Goal: Task Accomplishment & Management: Use online tool/utility

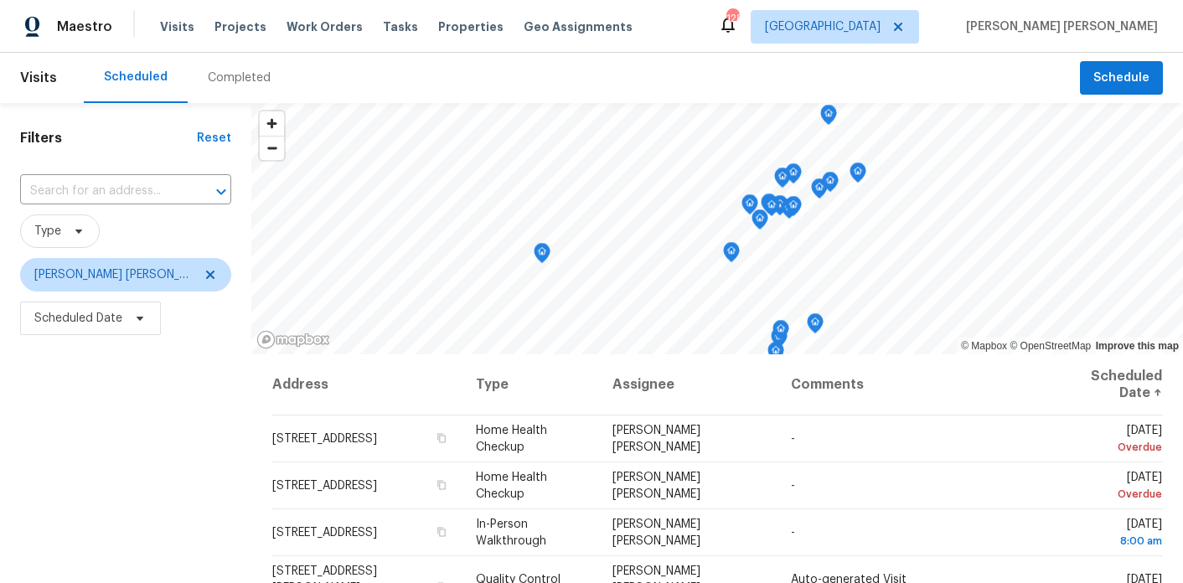
scroll to position [235, 0]
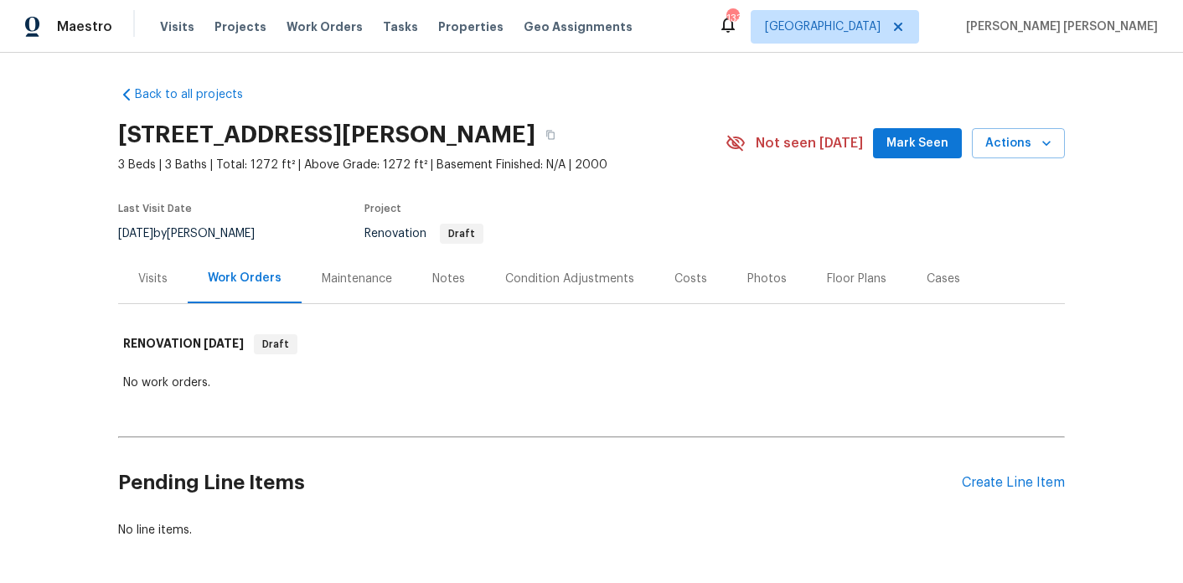
click at [461, 275] on div "Notes" at bounding box center [448, 279] width 33 height 17
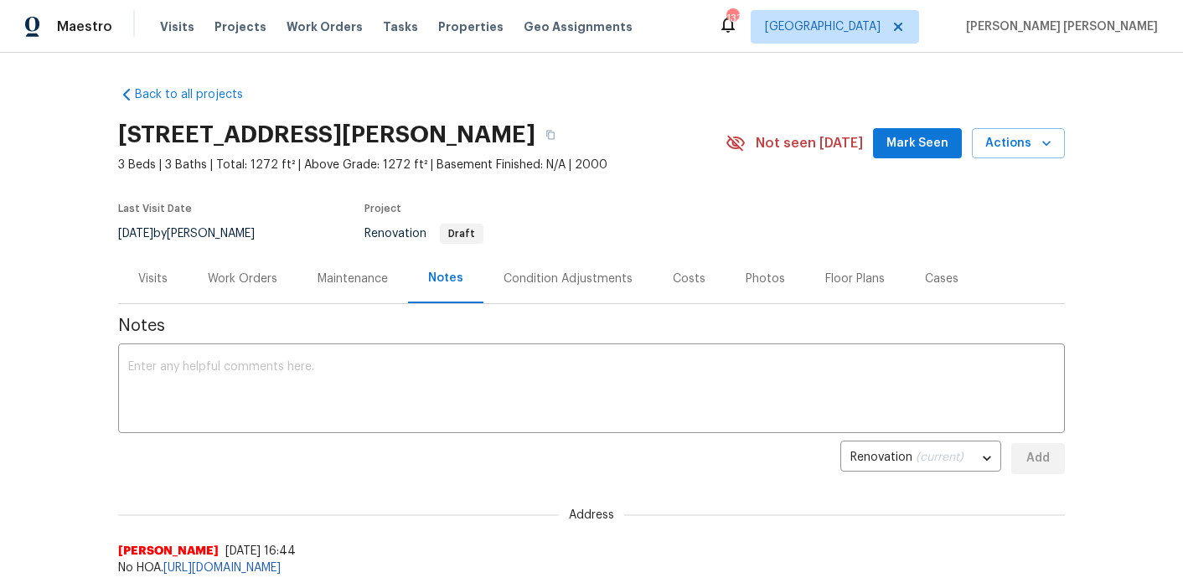
click at [134, 287] on div "Visits" at bounding box center [153, 278] width 70 height 49
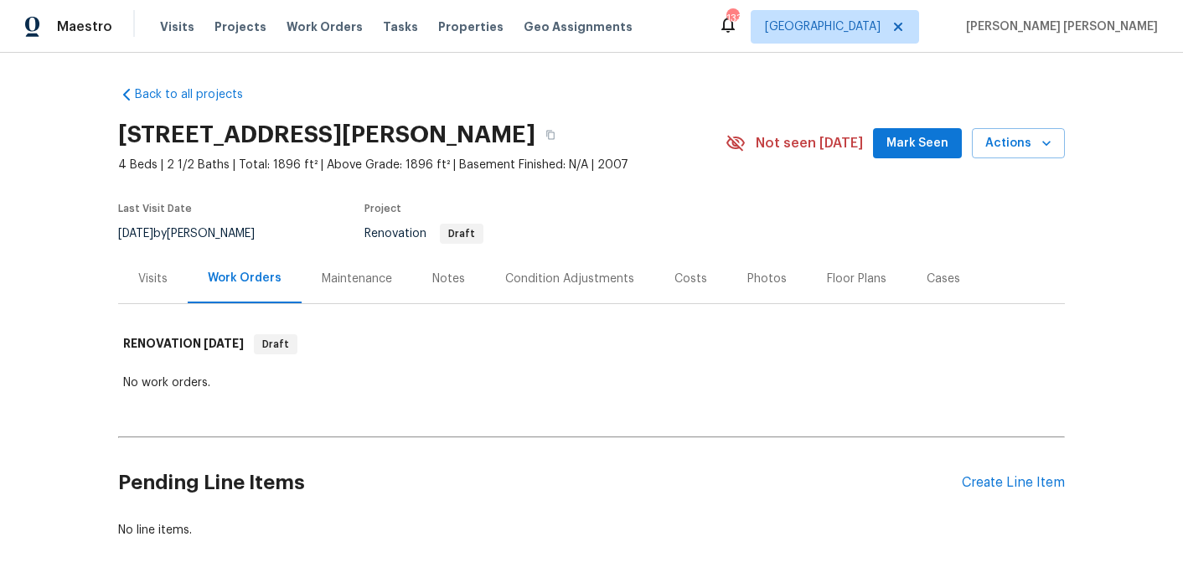
click at [450, 265] on div "Notes" at bounding box center [448, 278] width 73 height 49
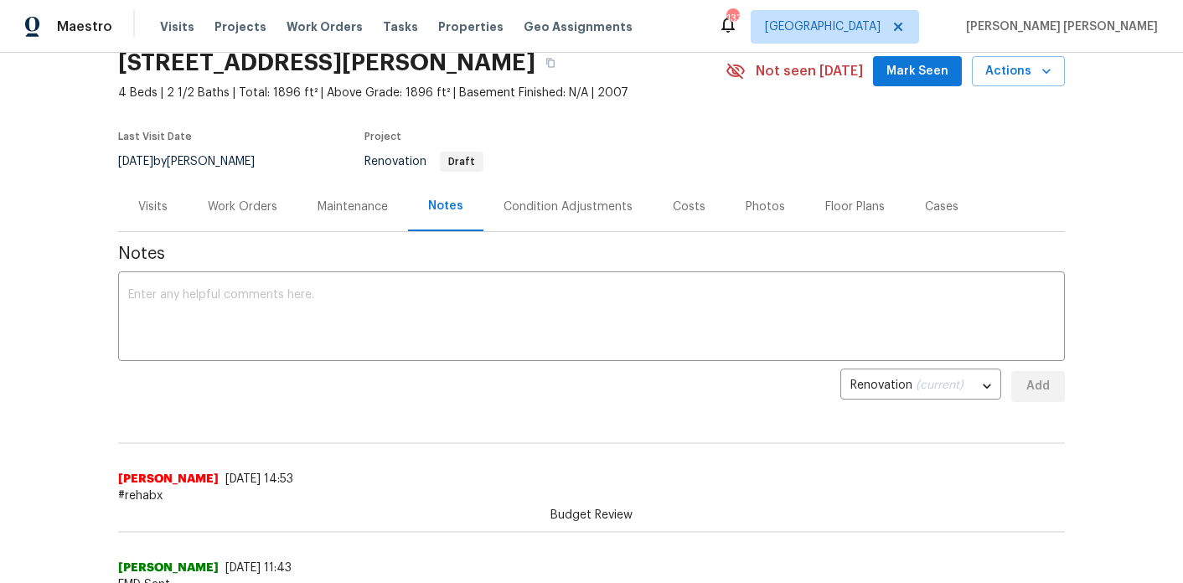
scroll to position [428, 0]
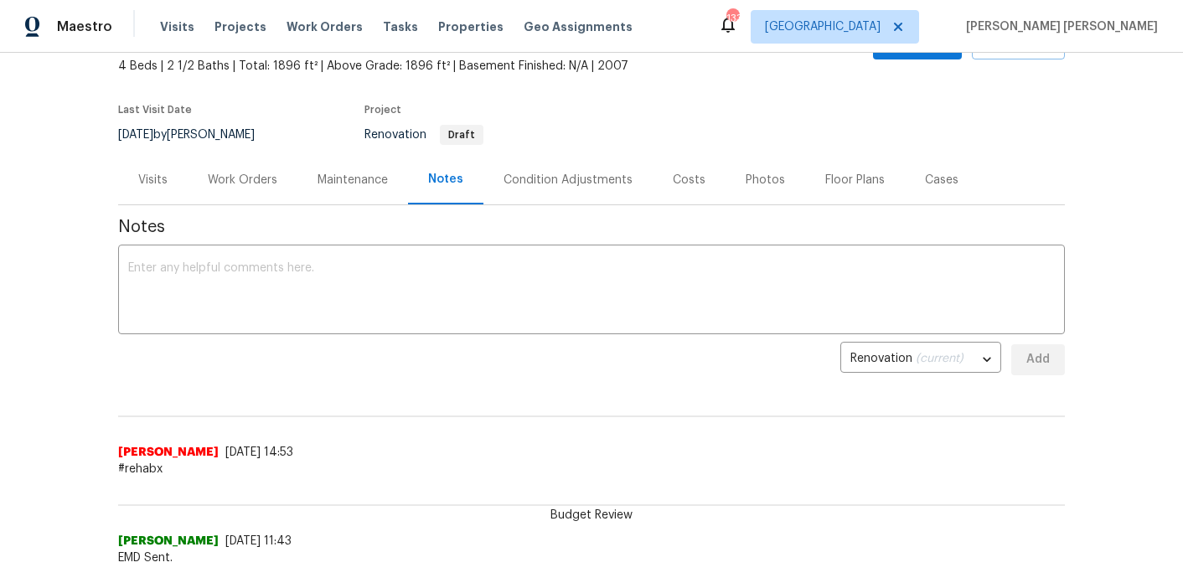
click at [161, 173] on div "Visits" at bounding box center [152, 180] width 29 height 17
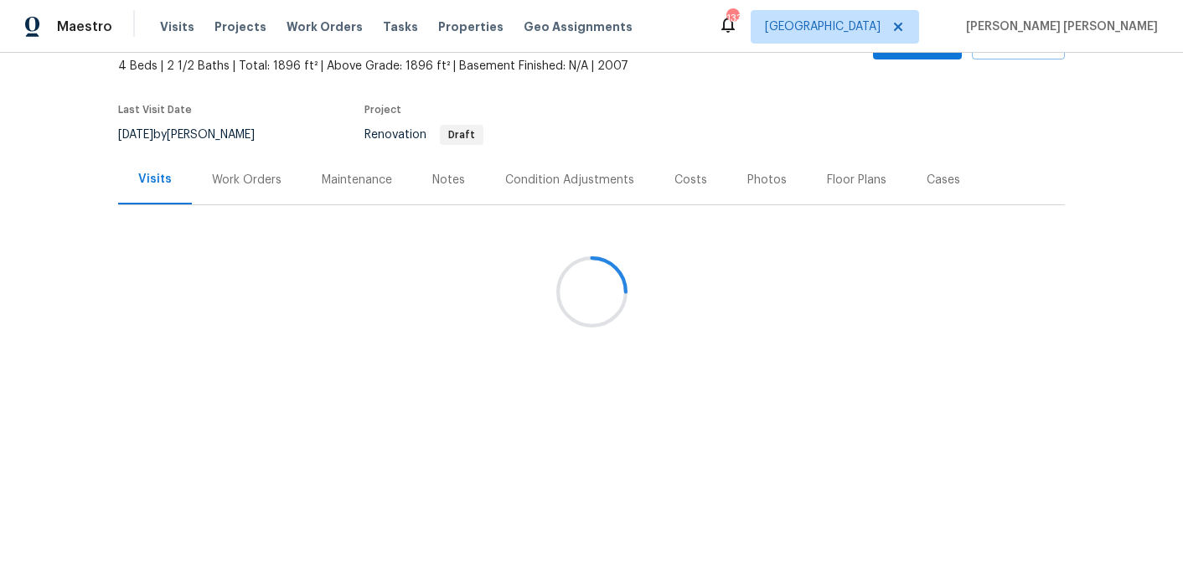
scroll to position [54, 0]
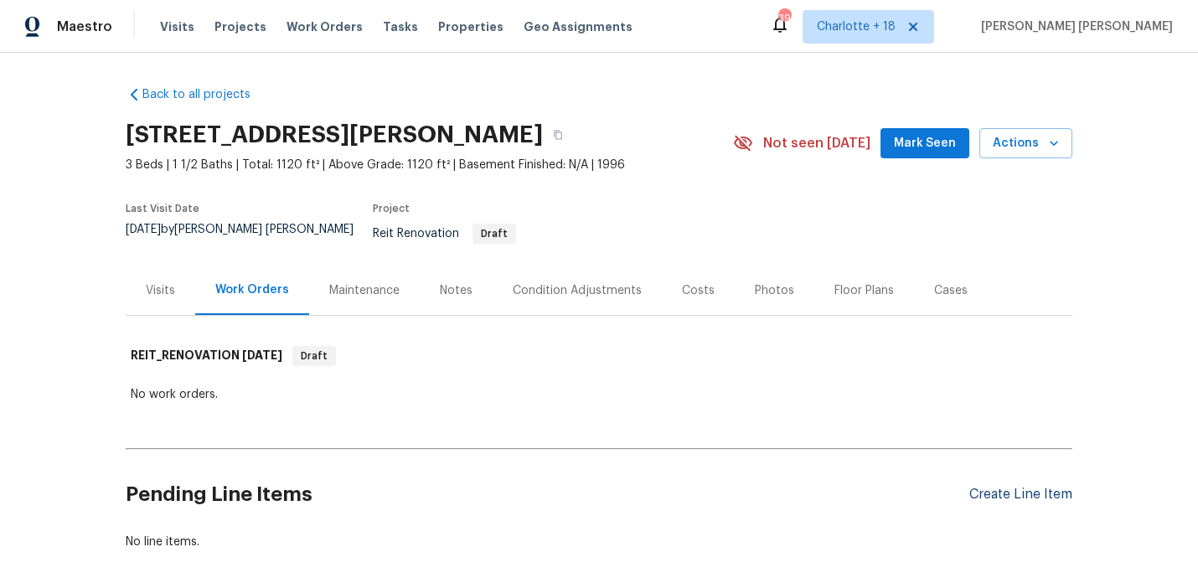
click at [1028, 489] on div "Create Line Item" at bounding box center [1020, 495] width 103 height 16
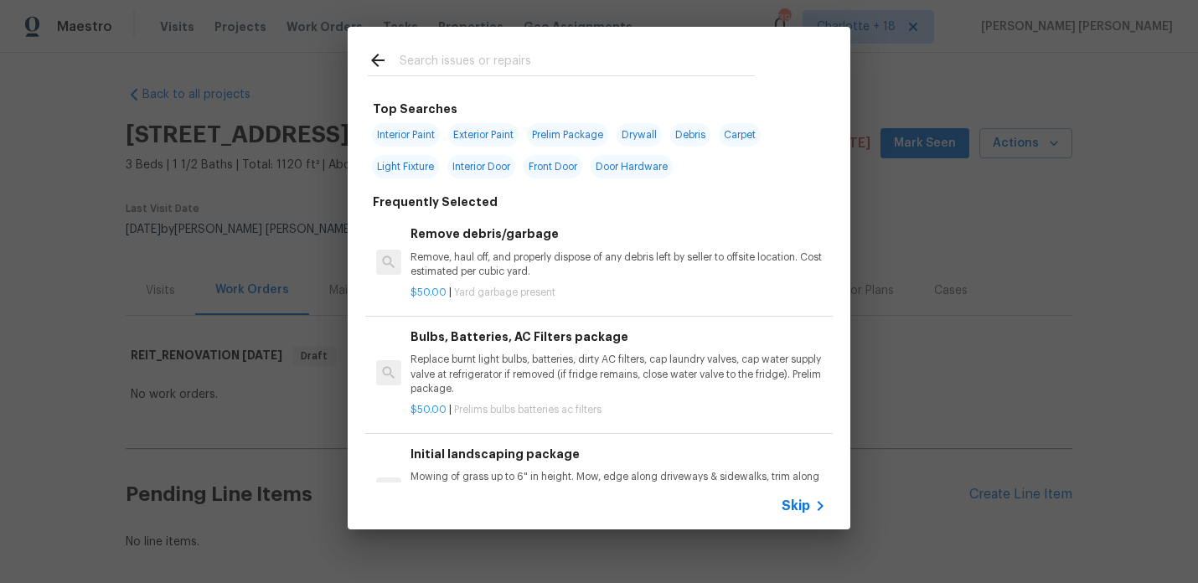
click at [504, 59] on input "text" at bounding box center [577, 62] width 355 height 25
type input "G"
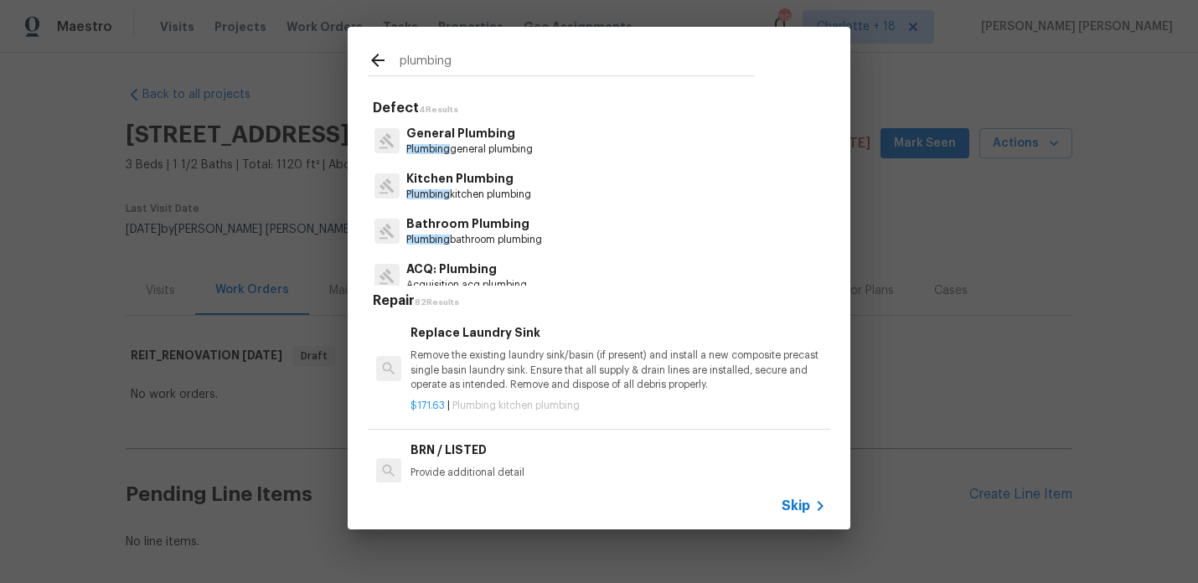
type input "plumbing"
click at [482, 136] on p "General Plumbing" at bounding box center [469, 134] width 127 height 18
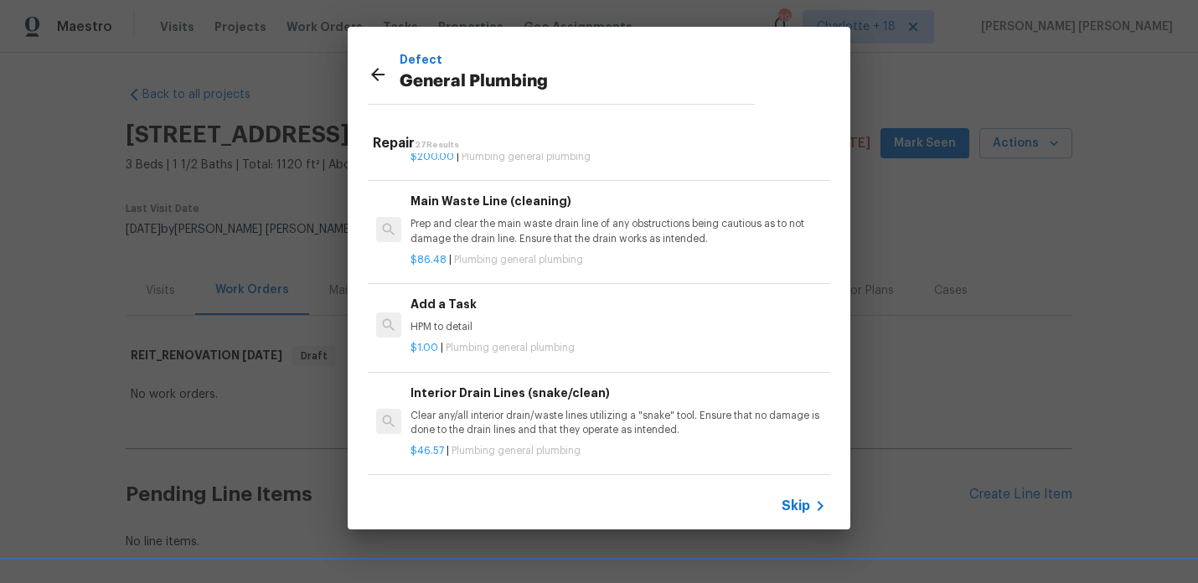
scroll to position [1786, 0]
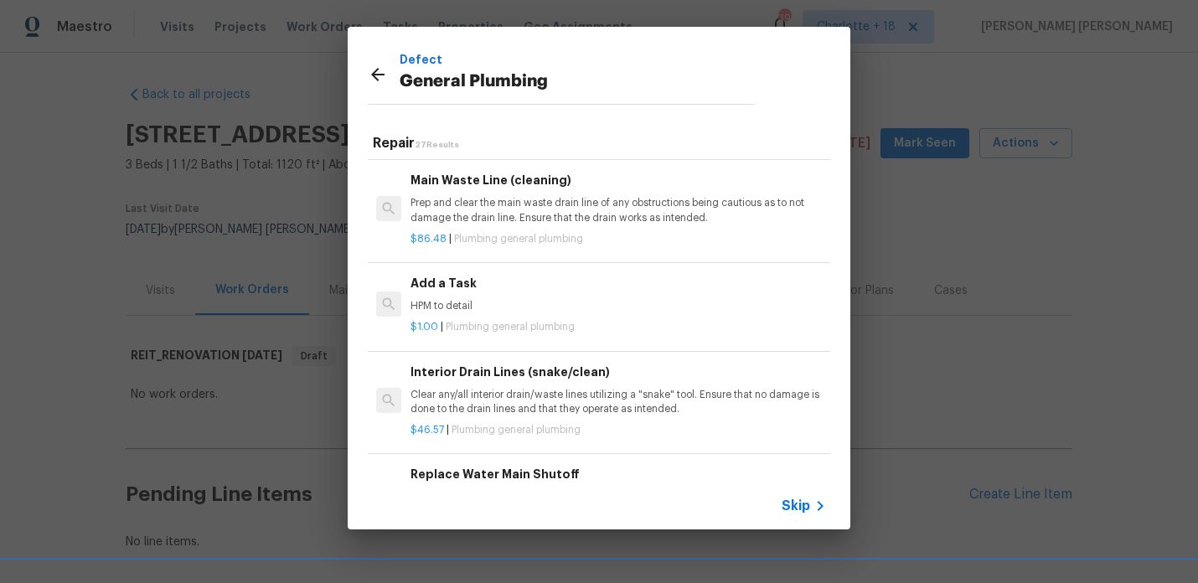
click at [457, 323] on span "Plumbing general plumbing" at bounding box center [510, 327] width 129 height 10
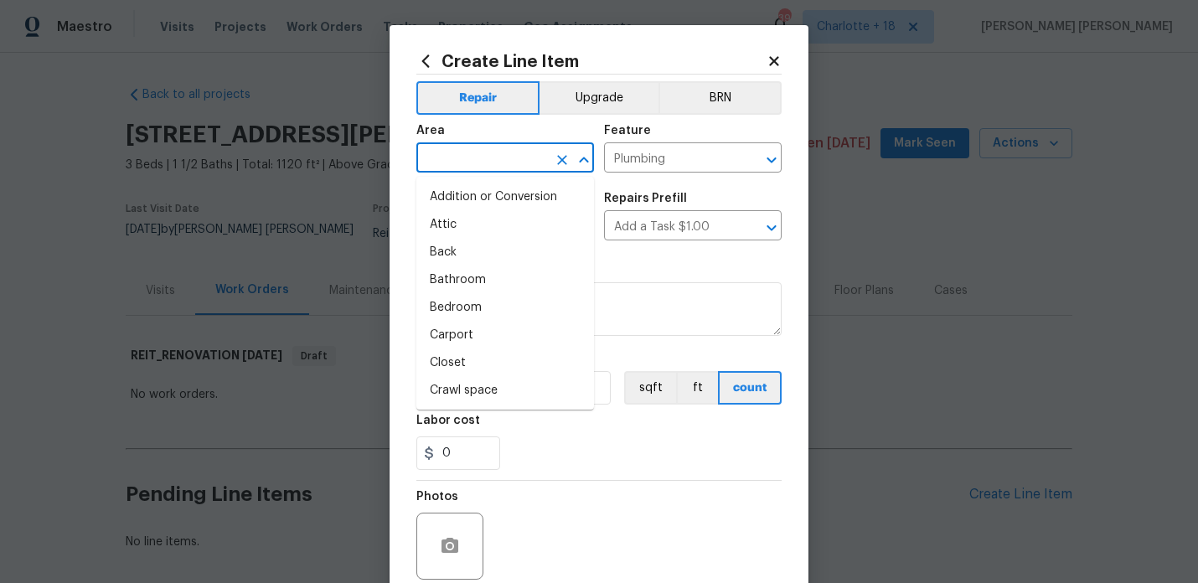
click at [499, 163] on input "text" at bounding box center [481, 160] width 131 height 26
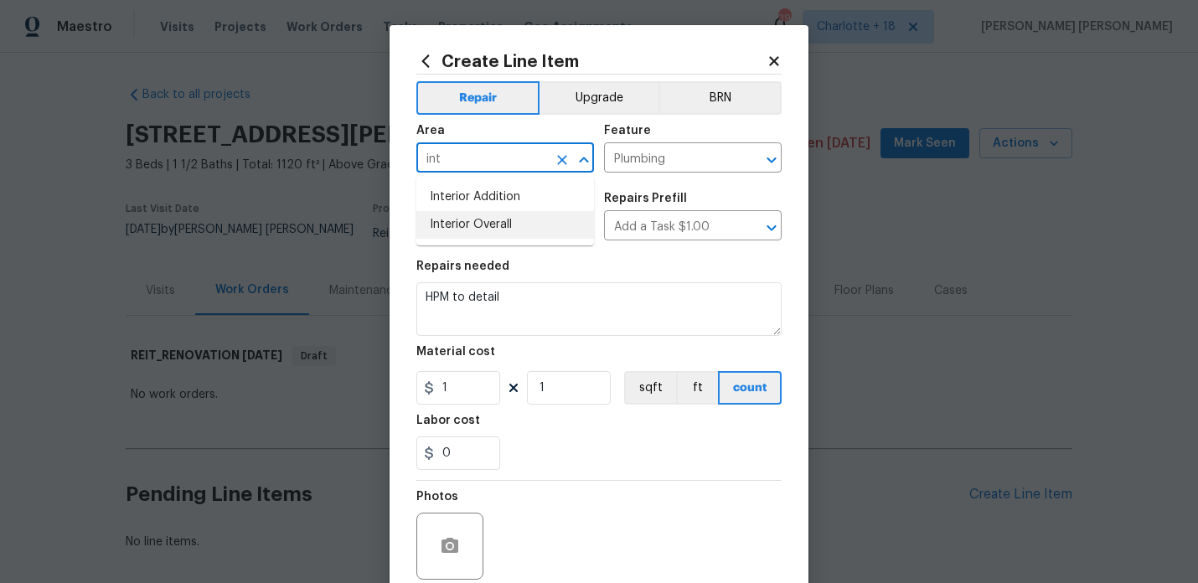
click at [493, 231] on li "Interior Overall" at bounding box center [505, 225] width 178 height 28
type input "Interior Overall"
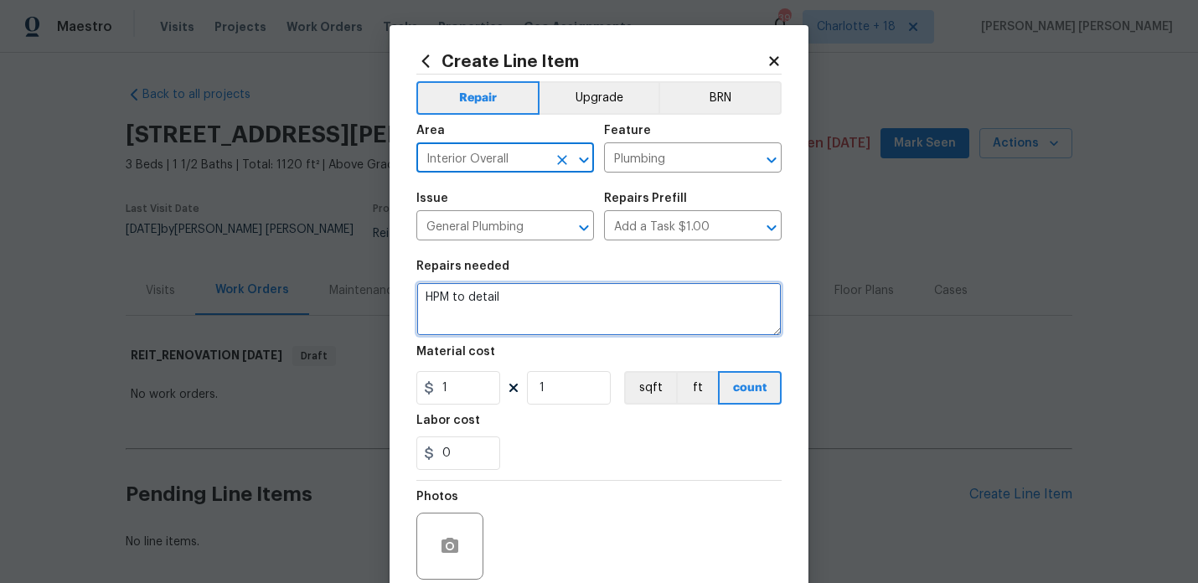
click at [539, 313] on textarea "HPM to detail" at bounding box center [598, 309] width 365 height 54
paste textarea "he seller wants a contractor to go out and inspect why the gas and water are no…"
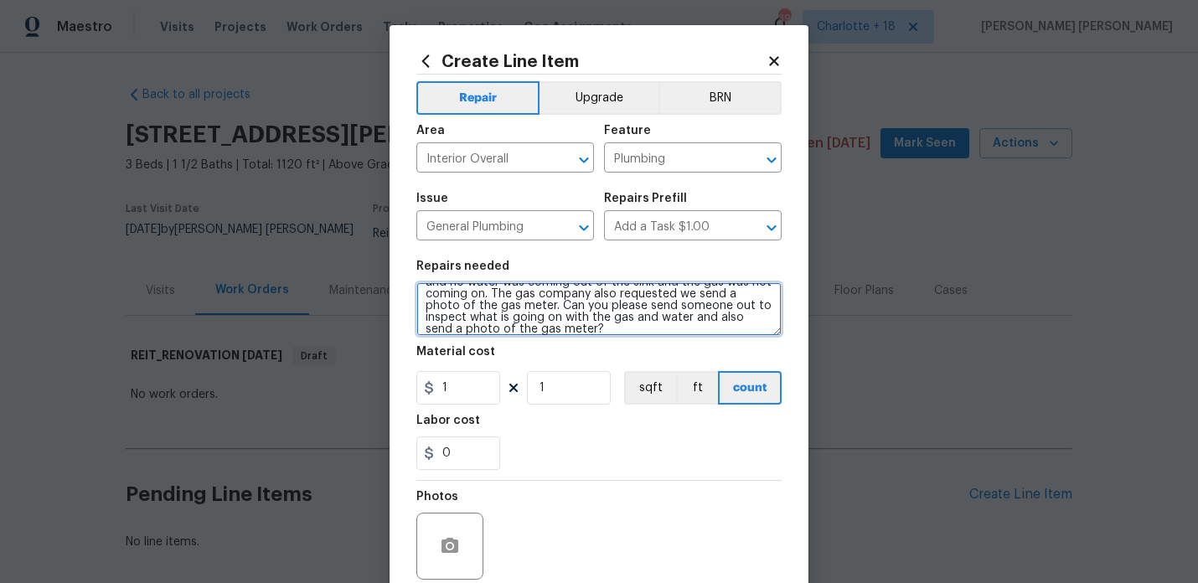
scroll to position [0, 0]
click at [509, 296] on textarea "HPM to detail - he seller wants a contractor to go out and inspect why the gas …" at bounding box center [598, 309] width 365 height 54
click at [511, 297] on textarea "HPM to detail - the seller wants a contractor to go out and inspect why the gas…" at bounding box center [598, 309] width 365 height 54
drag, startPoint x: 511, startPoint y: 297, endPoint x: 392, endPoint y: 298, distance: 119.0
click at [392, 298] on div "Create Line Item Repair Upgrade BRN Area Interior Overall ​ Feature Plumbing ​ …" at bounding box center [599, 360] width 419 height 671
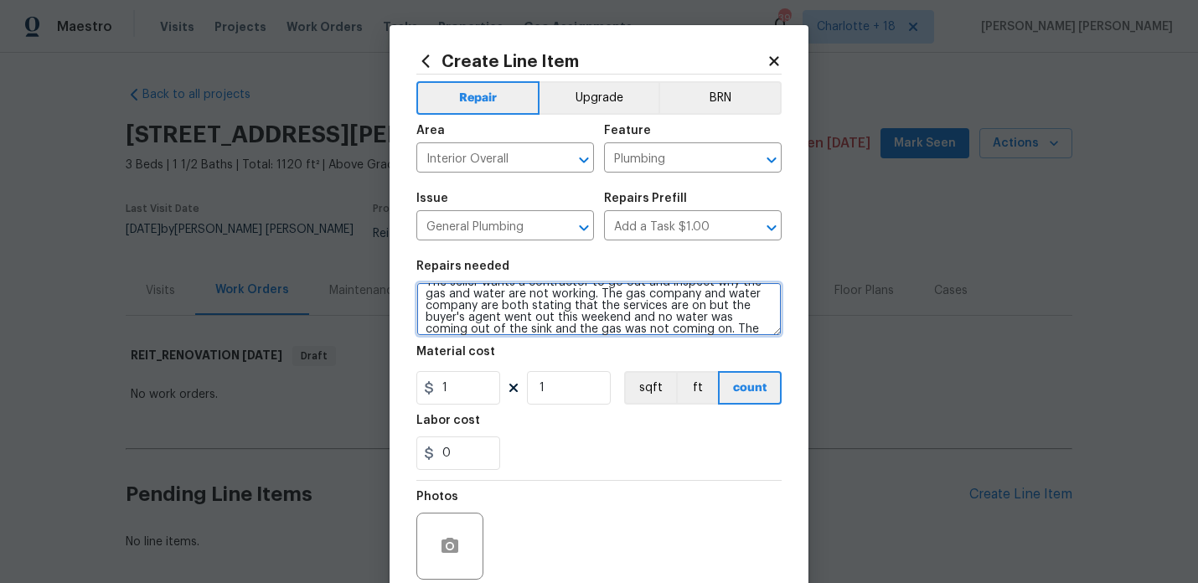
scroll to position [18, 0]
type textarea "The seller wants a contractor to go out and inspect why the gas and water are n…"
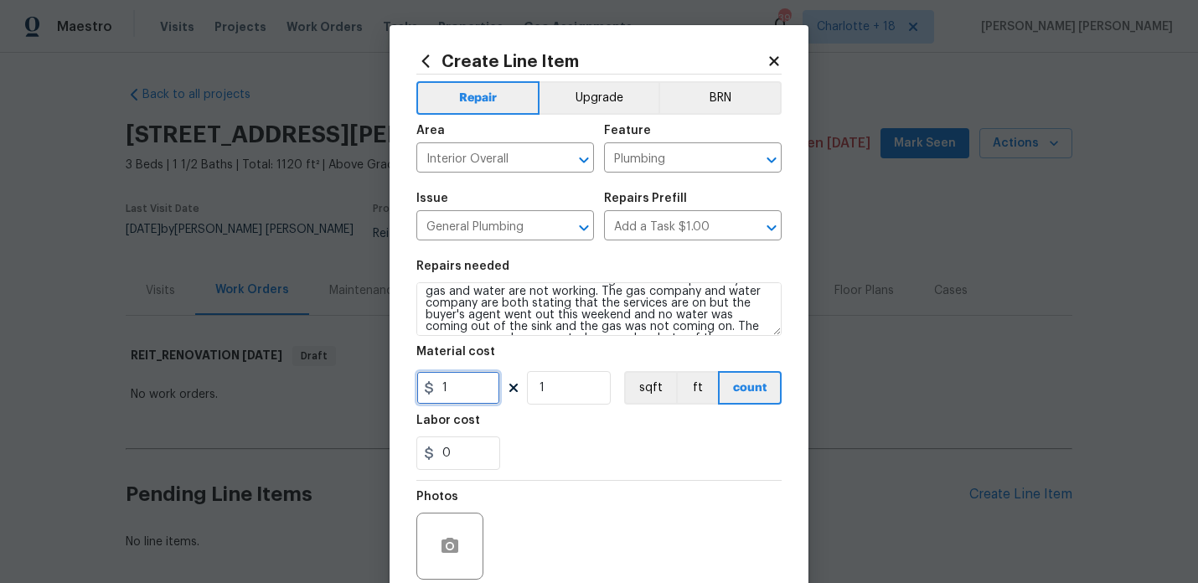
click at [475, 395] on input "1" at bounding box center [458, 388] width 84 height 34
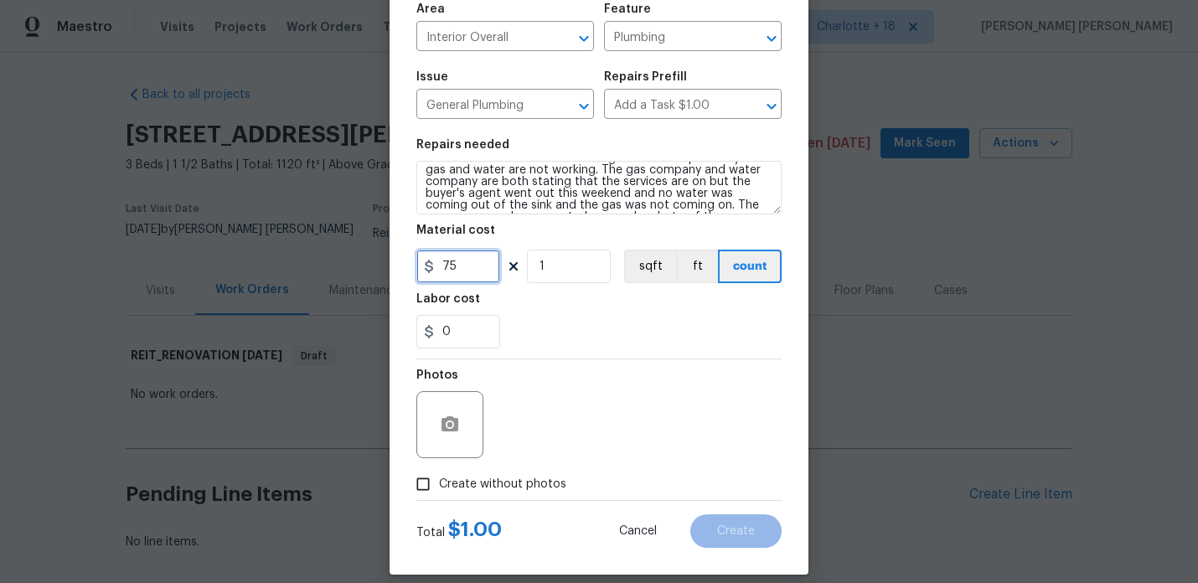
scroll to position [139, 0]
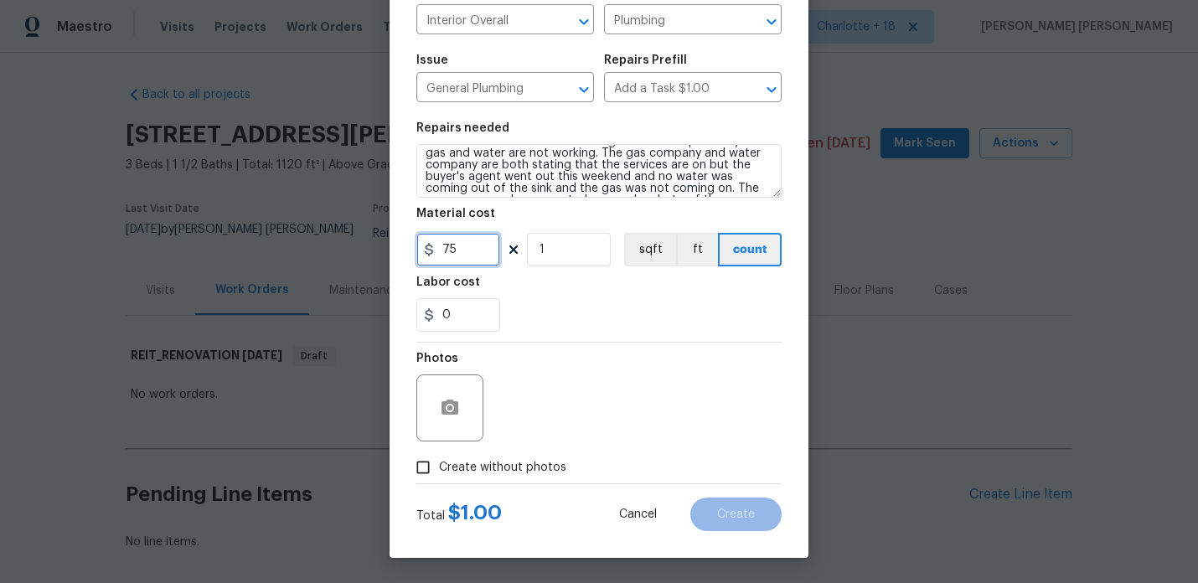
type input "75"
click at [461, 469] on span "Create without photos" at bounding box center [502, 468] width 127 height 18
click at [439, 469] on input "Create without photos" at bounding box center [423, 468] width 32 height 32
checkbox input "true"
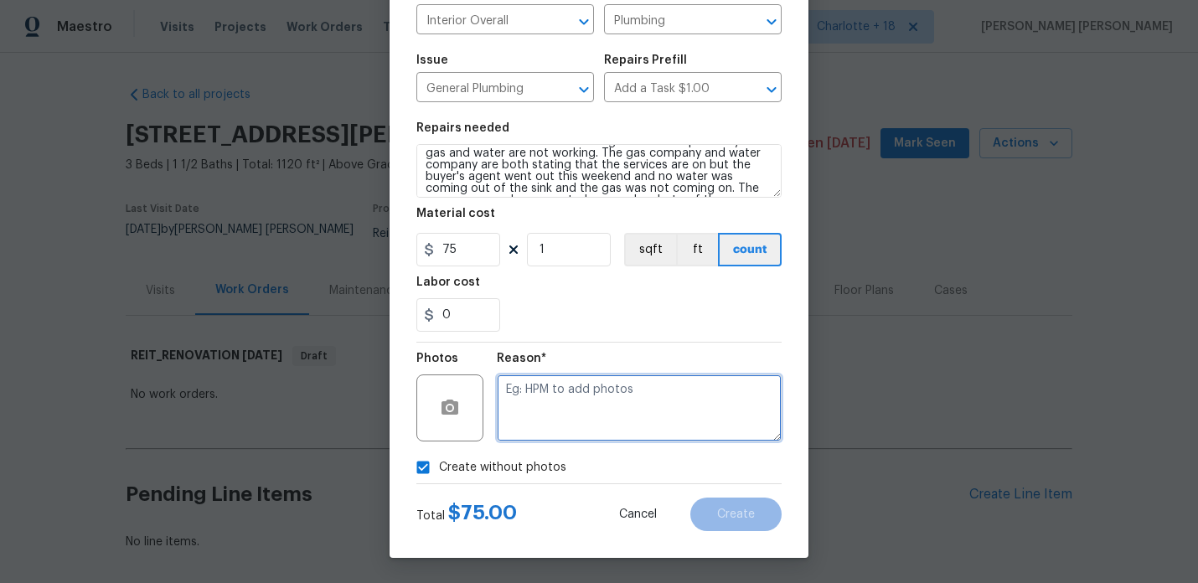
click at [602, 390] on textarea at bounding box center [639, 408] width 285 height 67
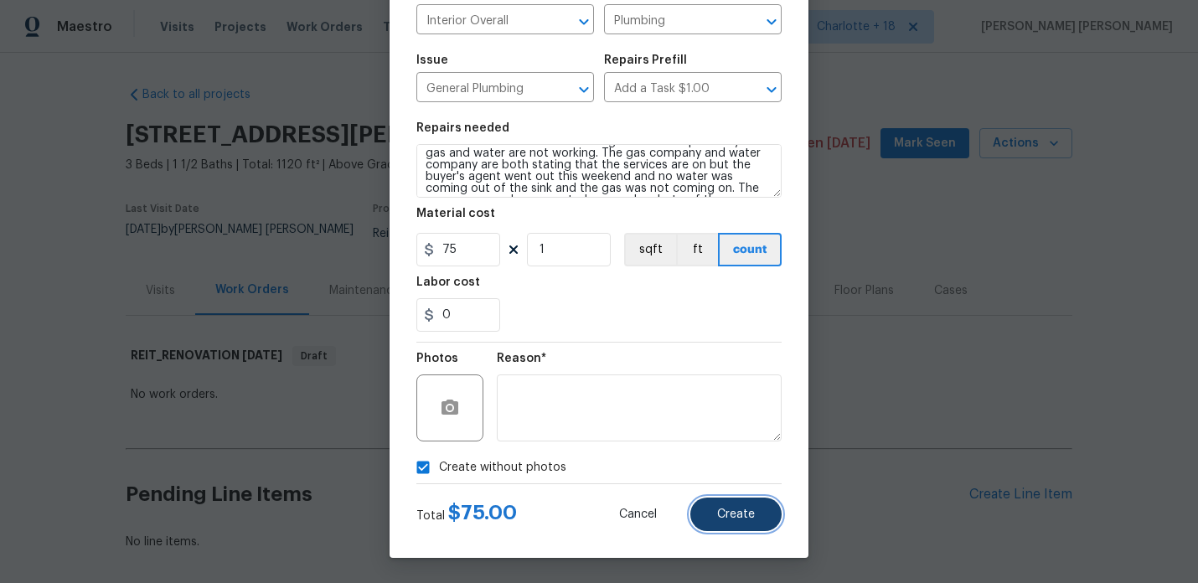
click at [763, 516] on button "Create" at bounding box center [735, 515] width 91 height 34
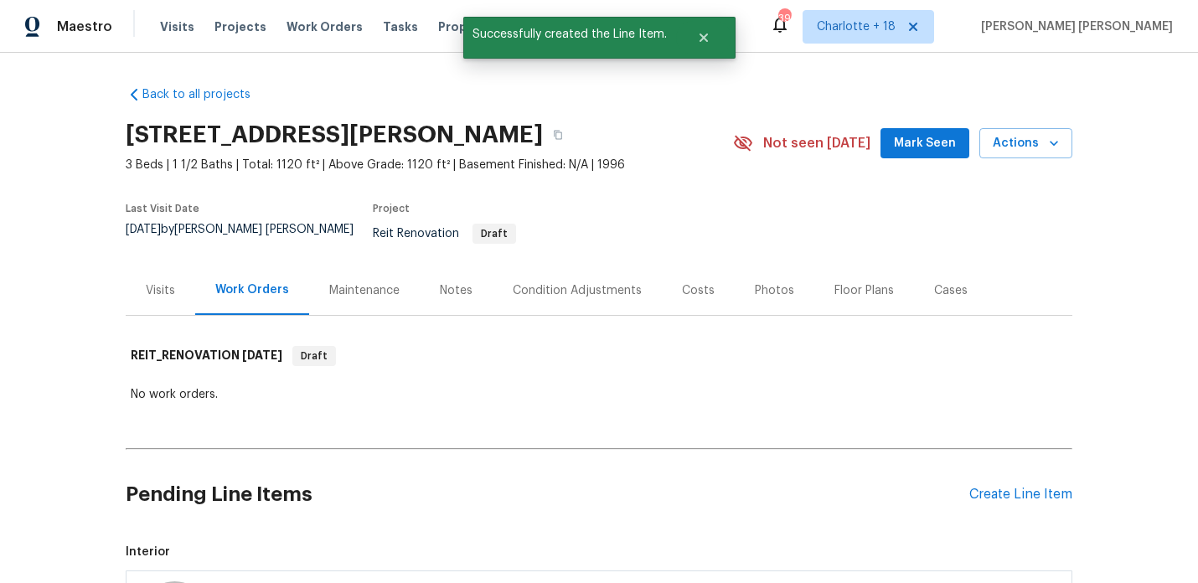
checkbox input "true"
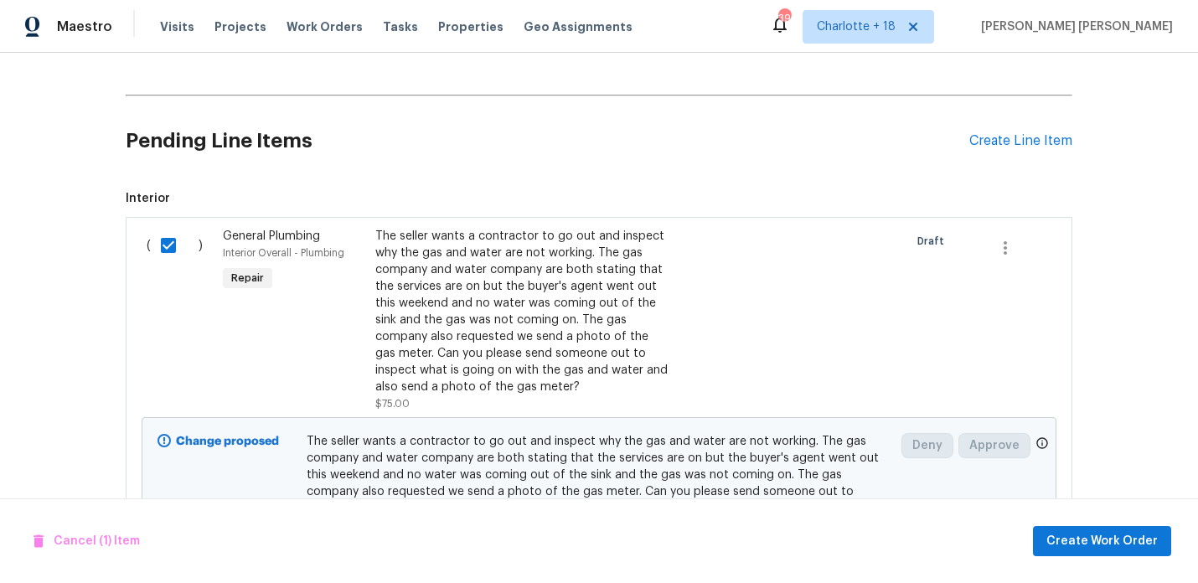
scroll to position [355, 0]
click at [1124, 545] on span "Create Work Order" at bounding box center [1102, 541] width 111 height 21
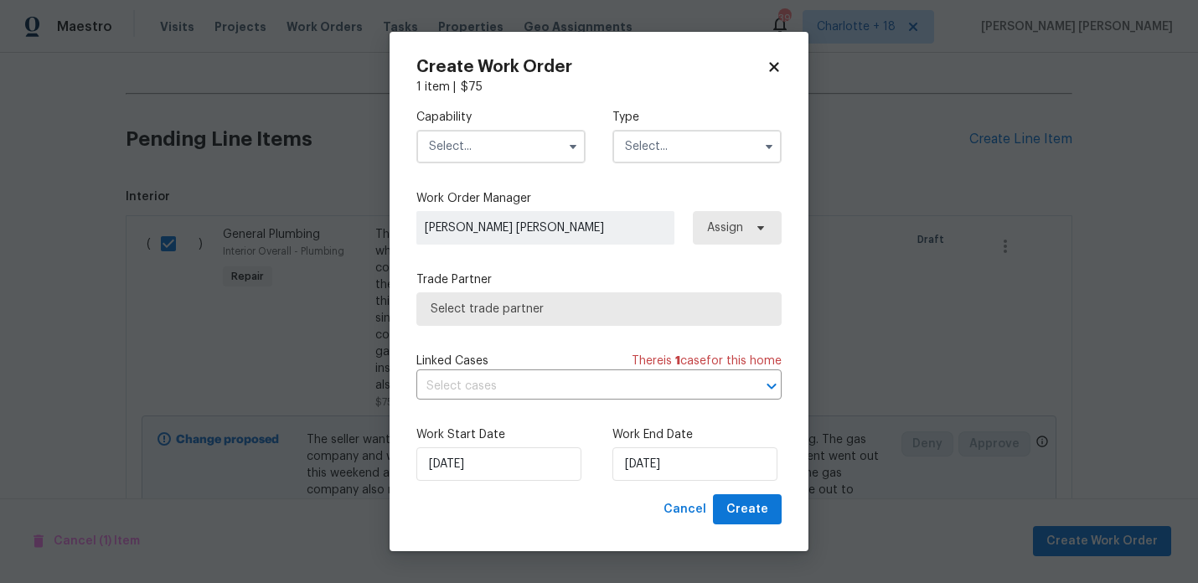
click at [487, 147] on input "text" at bounding box center [500, 147] width 169 height 34
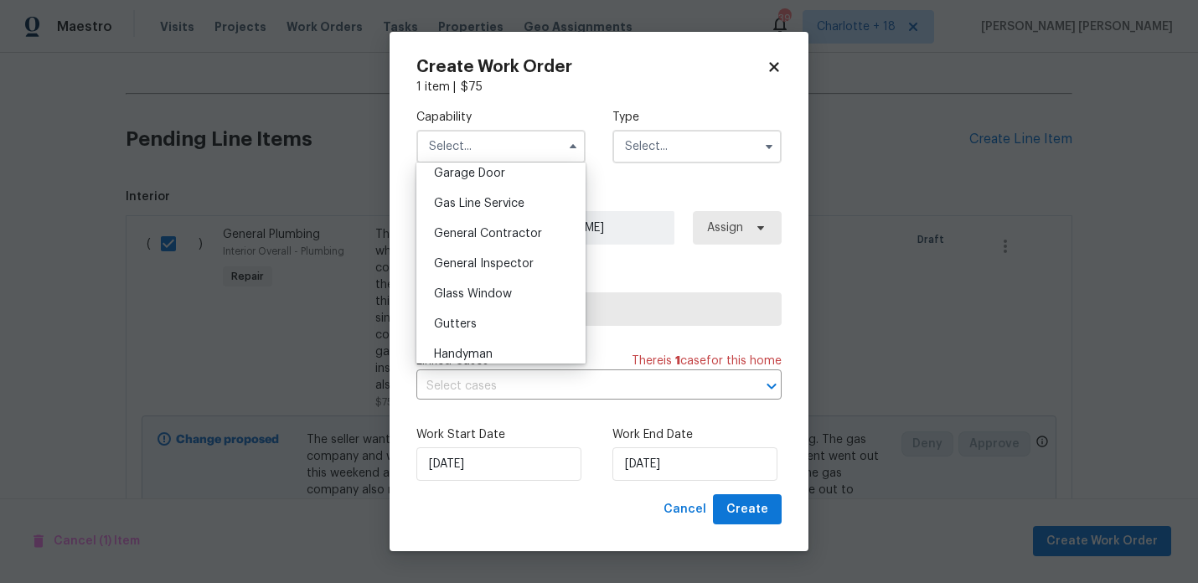
scroll to position [752, 0]
click at [509, 234] on span "General Contractor" at bounding box center [488, 231] width 108 height 12
type input "General Contractor"
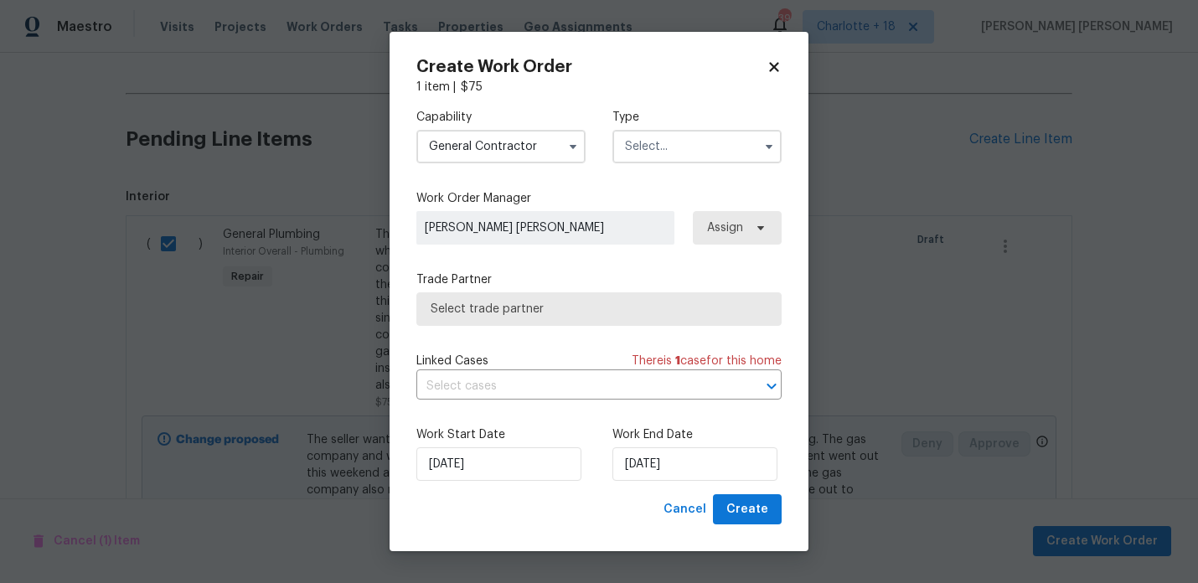
click at [661, 133] on input "text" at bounding box center [697, 147] width 169 height 34
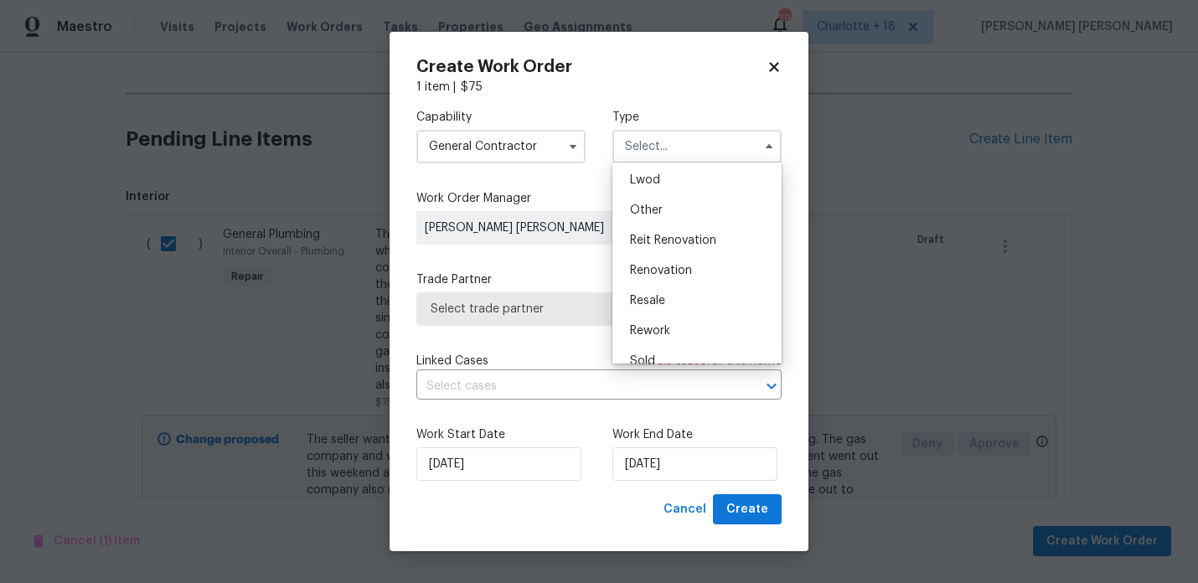
scroll to position [199, 0]
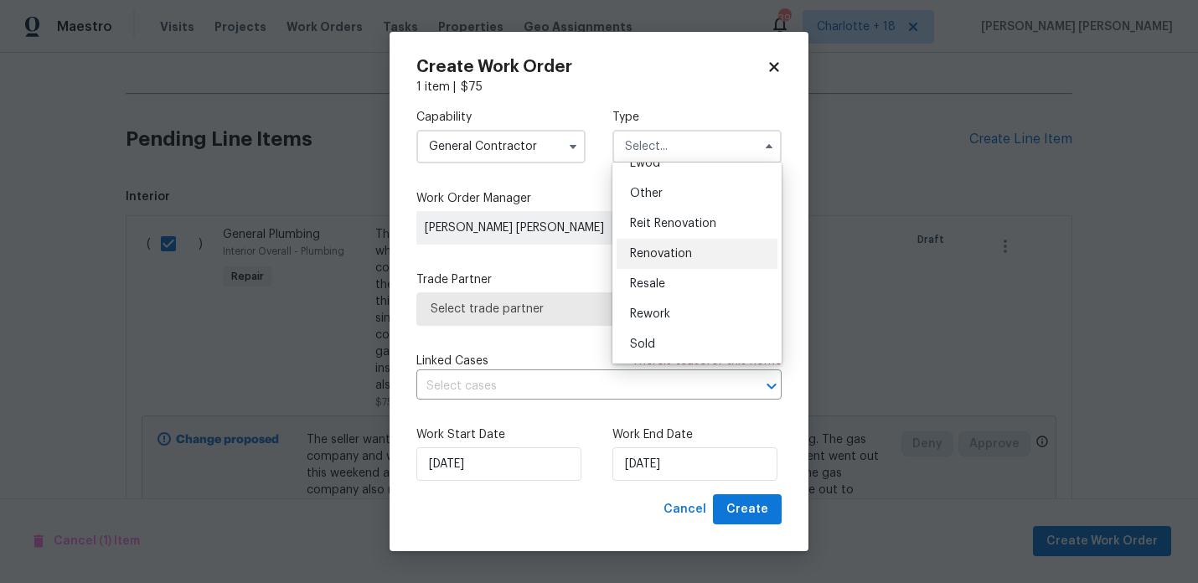
click at [669, 251] on span "Renovation" at bounding box center [661, 254] width 62 height 12
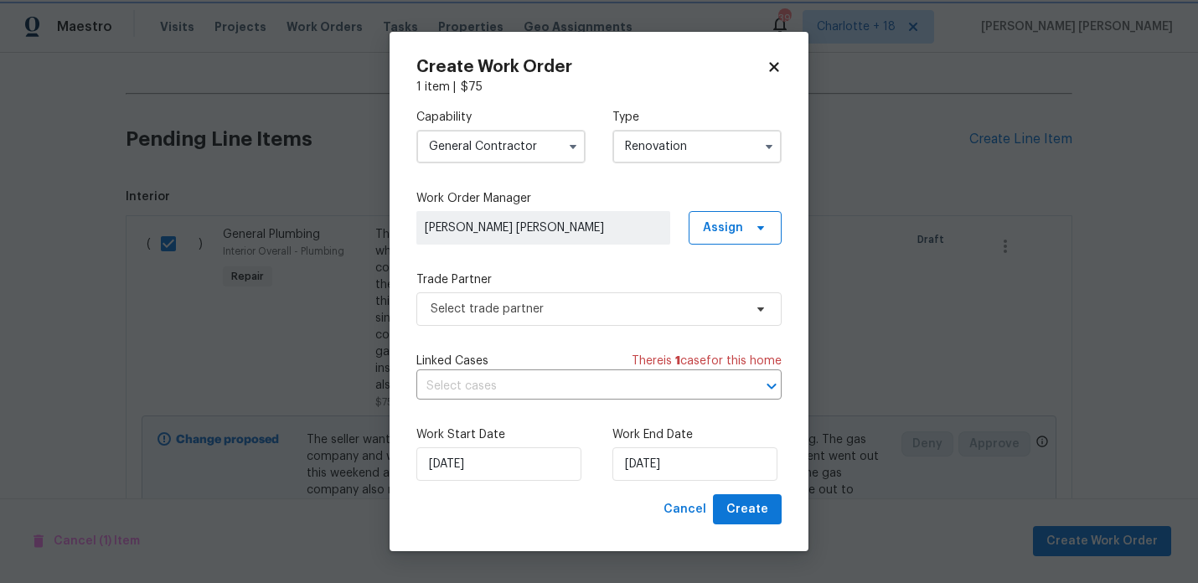
type input "Renovation"
click at [666, 311] on span "Select trade partner" at bounding box center [587, 309] width 313 height 17
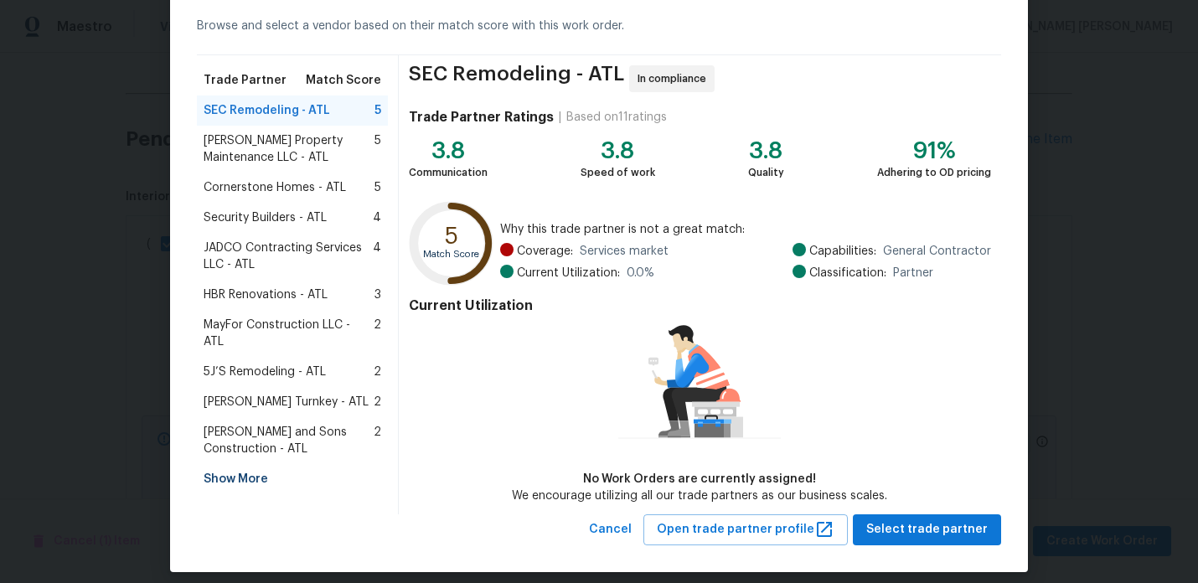
scroll to position [87, 0]
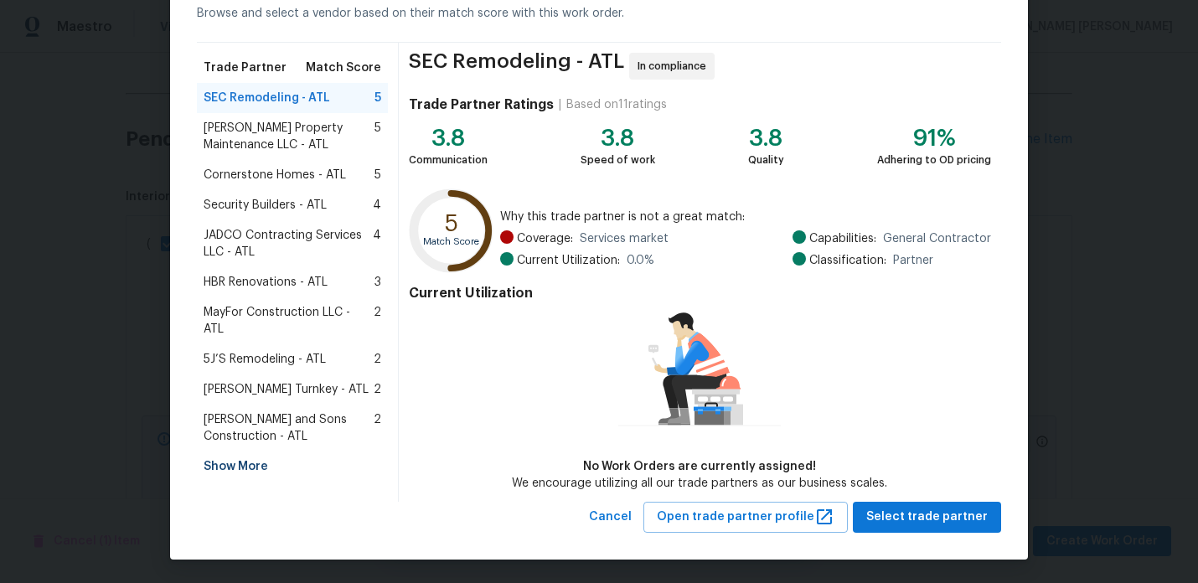
click at [229, 453] on div "Show More" at bounding box center [292, 467] width 191 height 30
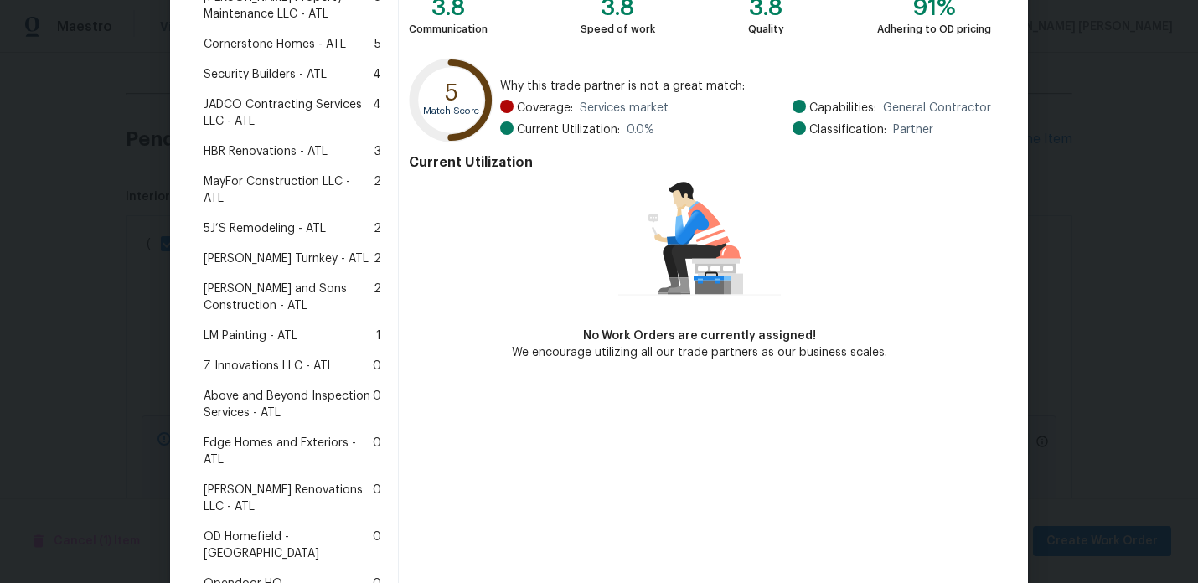
scroll to position [219, 0]
click at [286, 481] on span "Aseem Renovations LLC - ATL" at bounding box center [288, 498] width 169 height 34
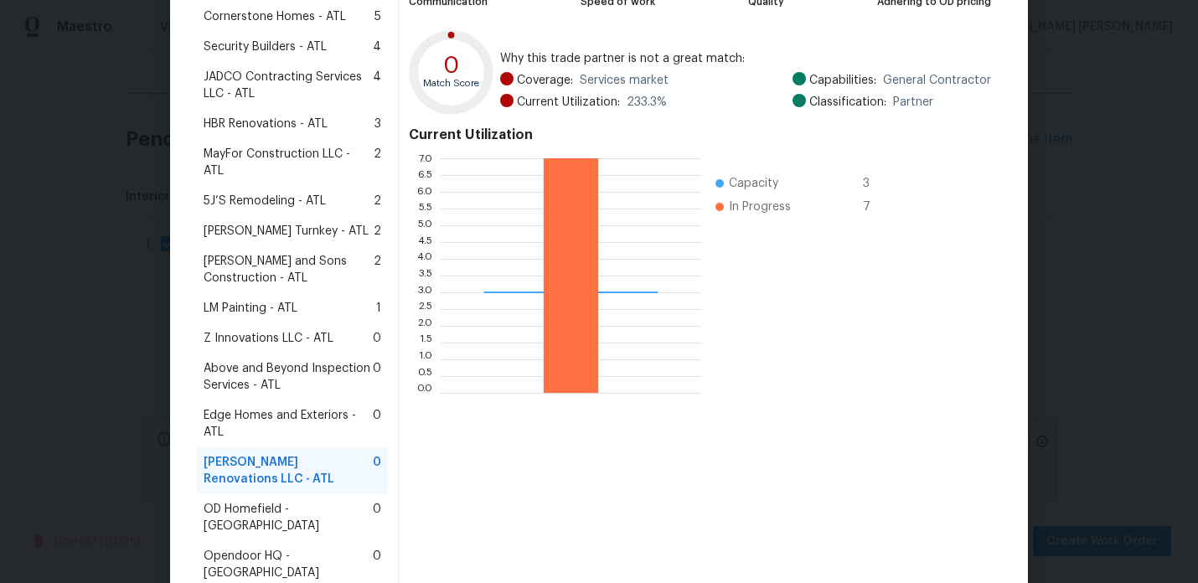
scroll to position [430, 0]
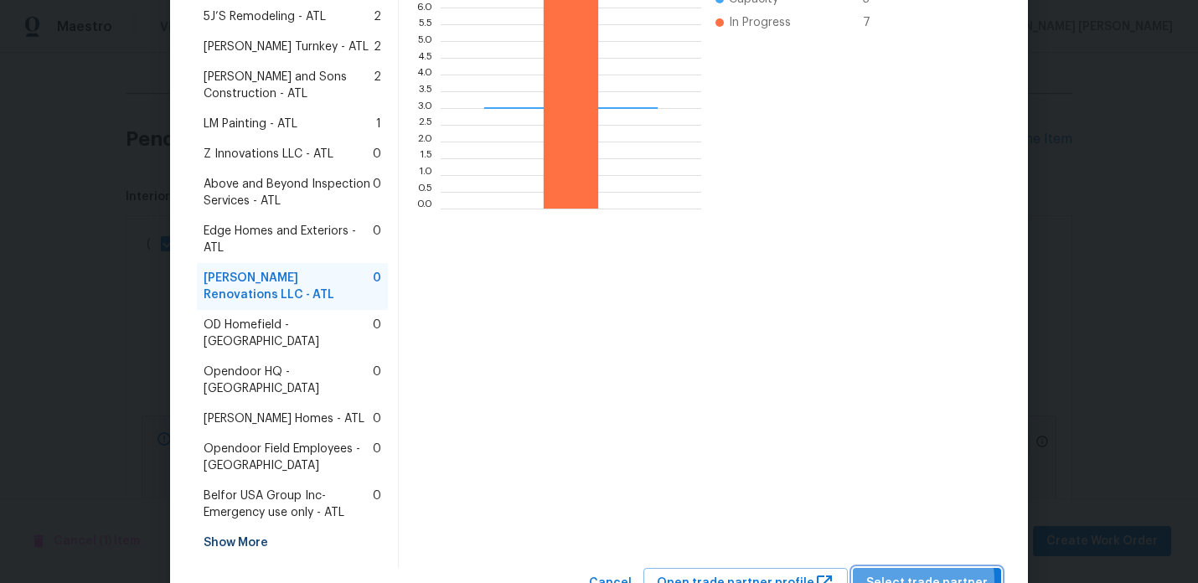
click at [887, 573] on span "Select trade partner" at bounding box center [926, 583] width 121 height 21
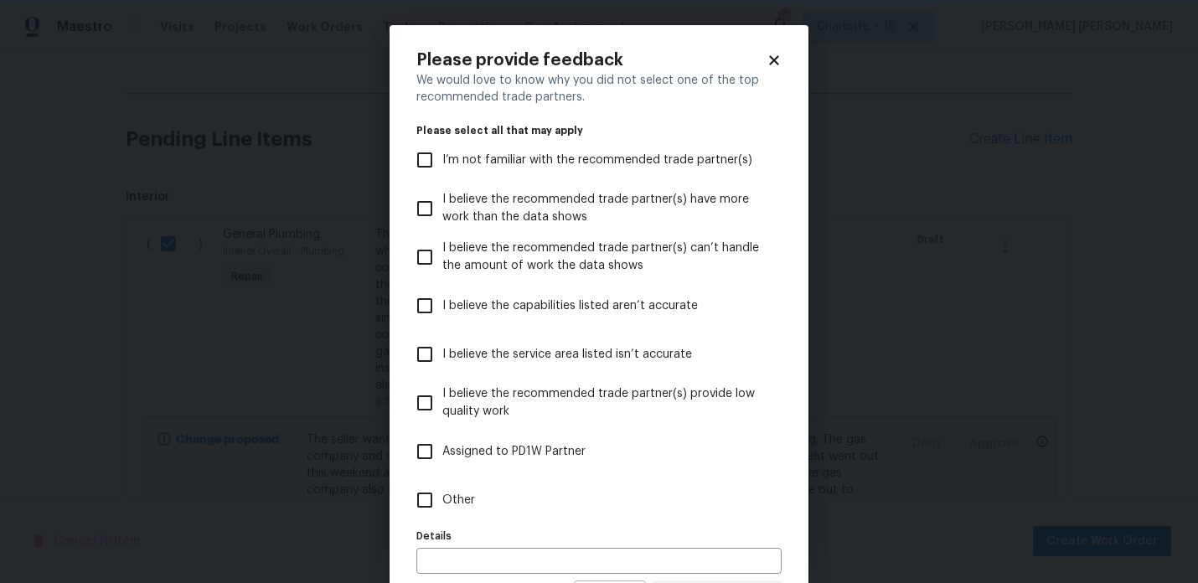
scroll to position [0, 0]
click at [452, 507] on span "Other" at bounding box center [458, 501] width 33 height 18
click at [442, 507] on input "Other" at bounding box center [424, 500] width 35 height 35
checkbox input "true"
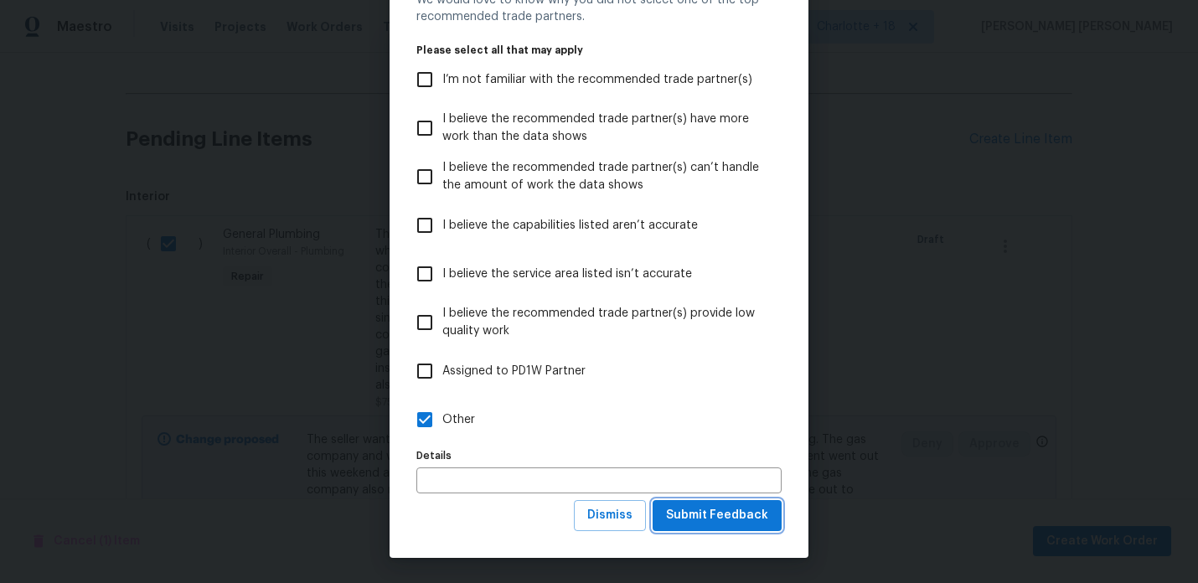
click at [689, 513] on span "Submit Feedback" at bounding box center [717, 515] width 102 height 21
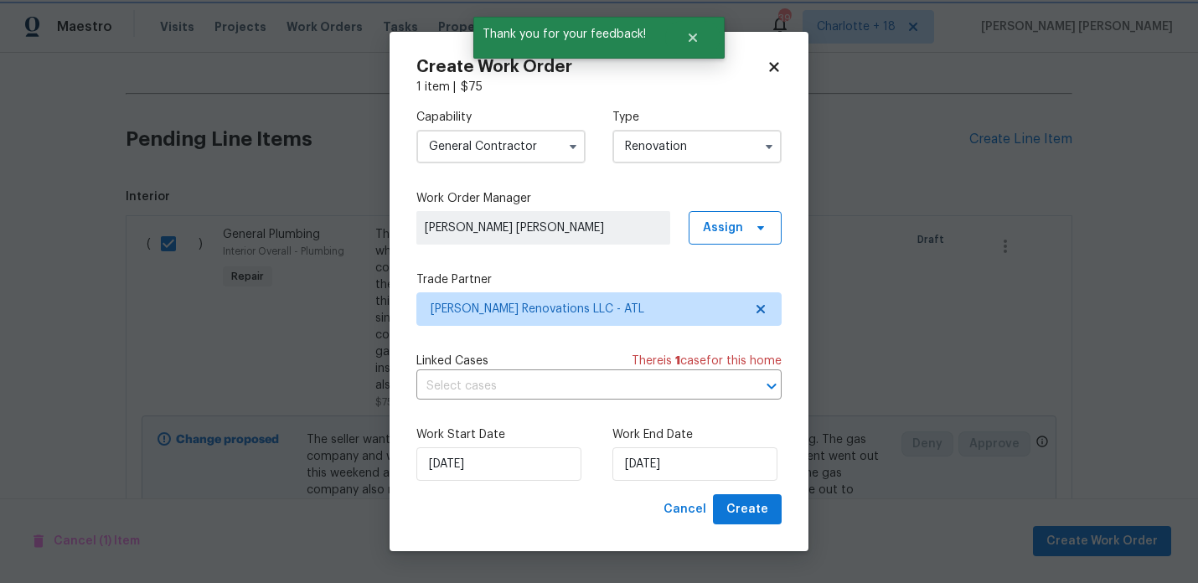
scroll to position [0, 0]
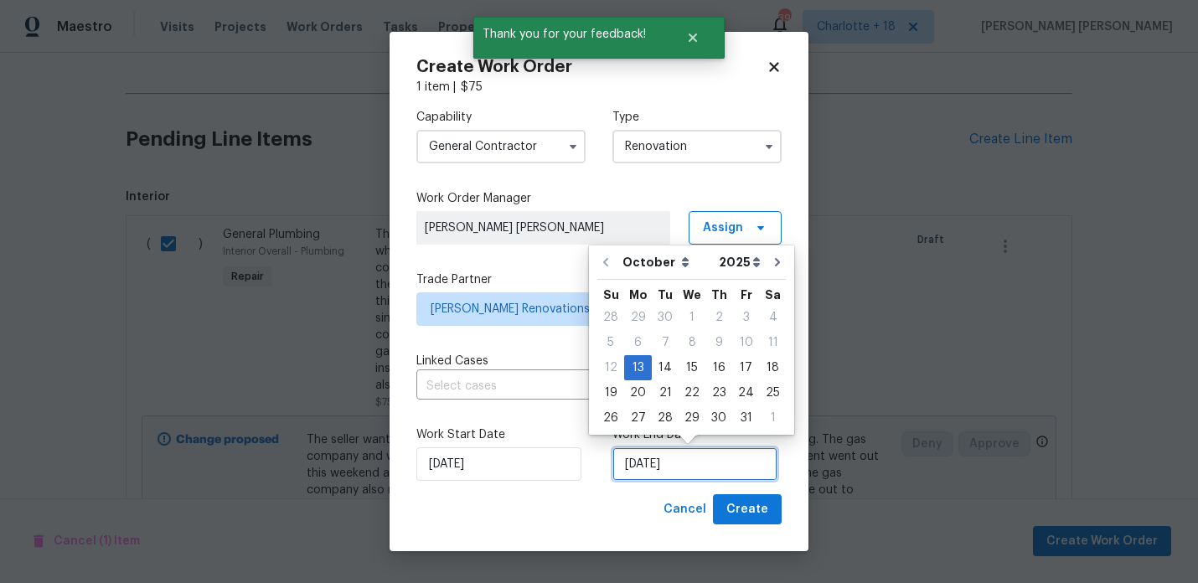
click at [689, 458] on input "10/13/2025" at bounding box center [695, 464] width 165 height 34
click at [656, 363] on div "14" at bounding box center [665, 367] width 27 height 23
type input "10/14/2025"
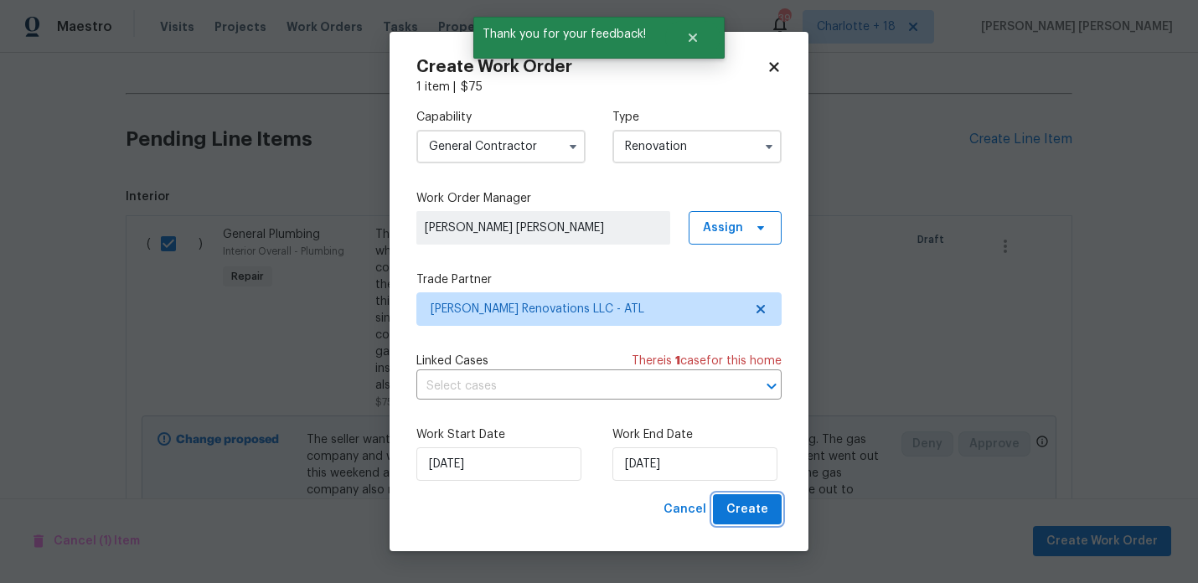
click at [762, 509] on span "Create" at bounding box center [747, 509] width 42 height 21
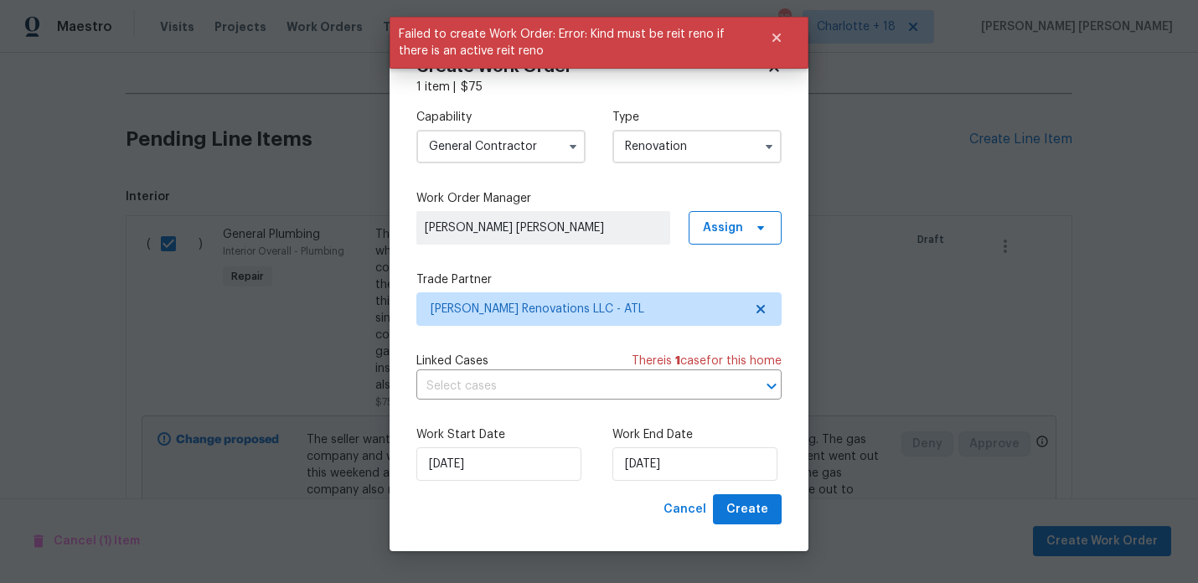
click at [672, 146] on input "Renovation" at bounding box center [697, 147] width 169 height 34
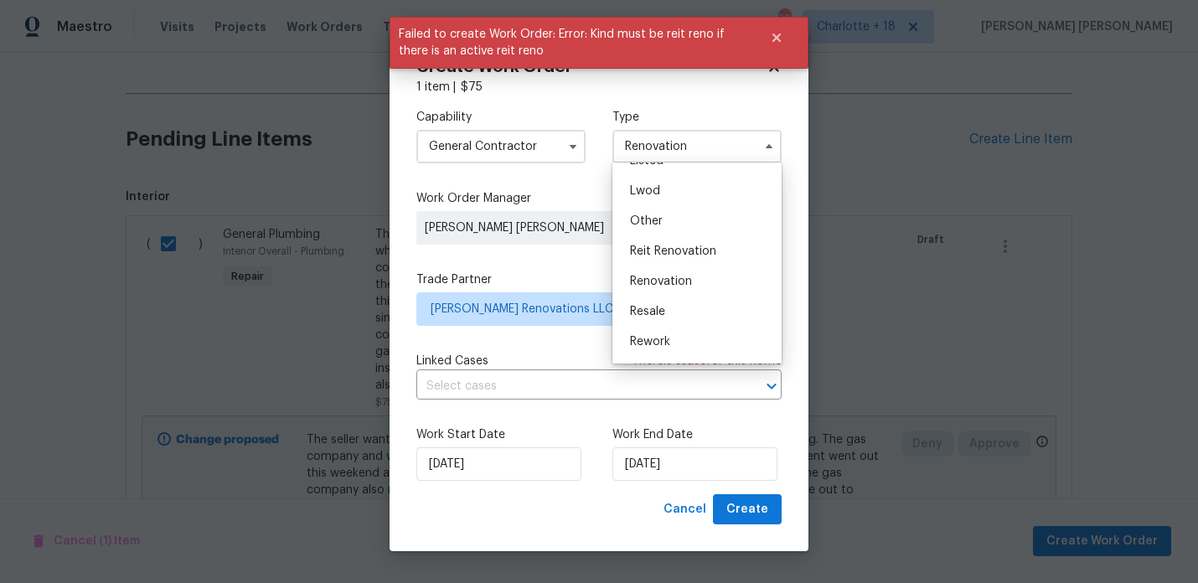
scroll to position [199, 0]
click at [694, 229] on span "Reit Renovation" at bounding box center [673, 224] width 86 height 12
type input "Reit Renovation"
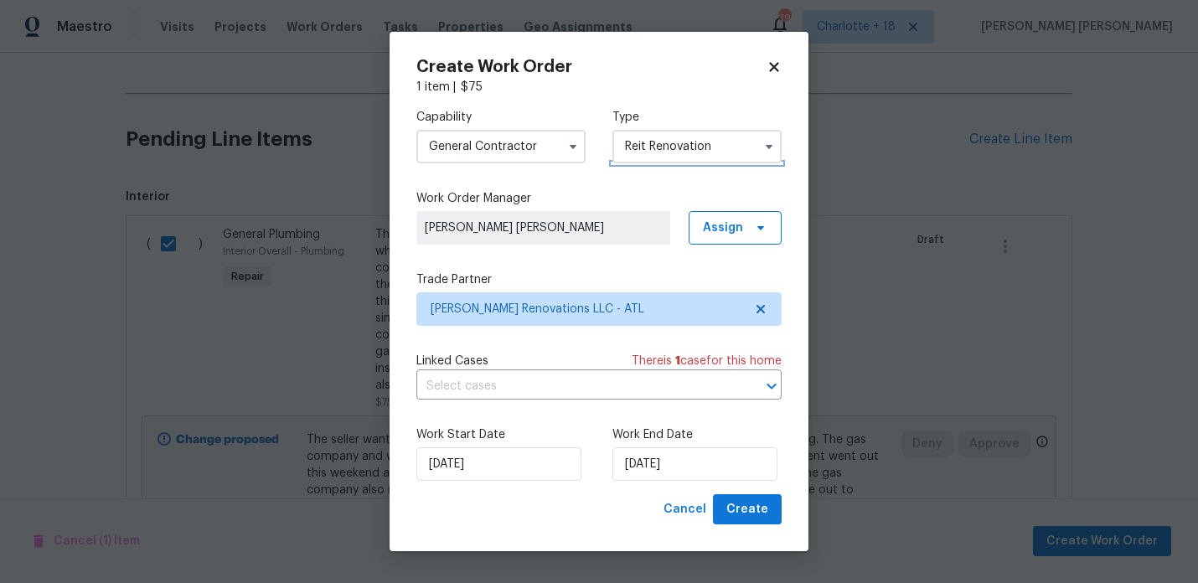
scroll to position [0, 0]
click at [637, 256] on div "Capability General Contractor Type Reit Renovation Work Order Manager Marcos Ri…" at bounding box center [598, 295] width 365 height 399
click at [744, 502] on span "Create" at bounding box center [747, 509] width 42 height 21
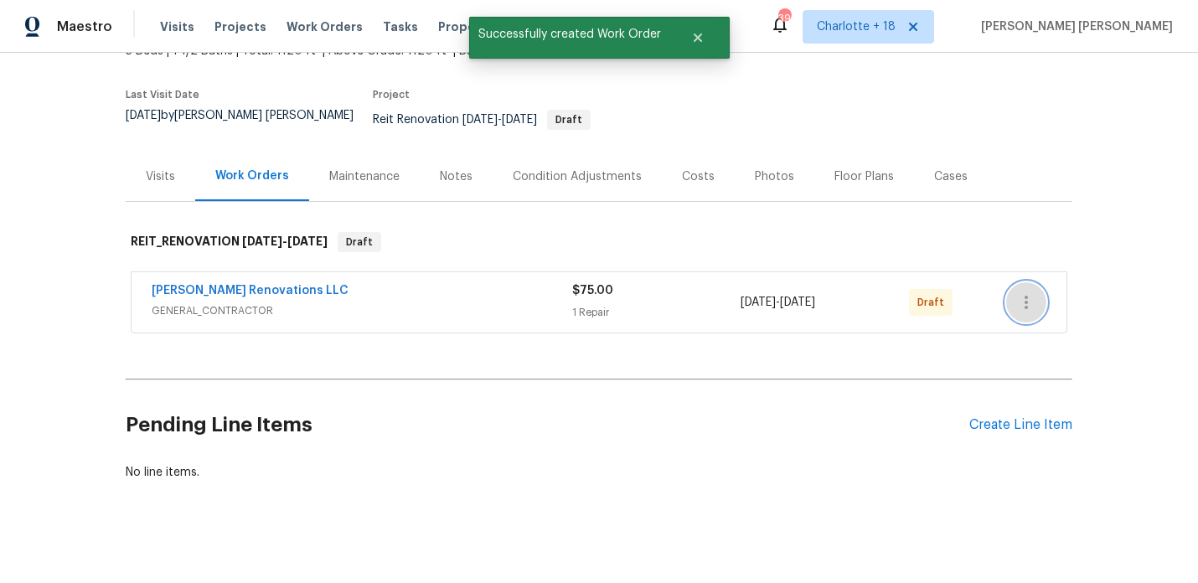
click at [1033, 292] on icon "button" at bounding box center [1026, 302] width 20 height 20
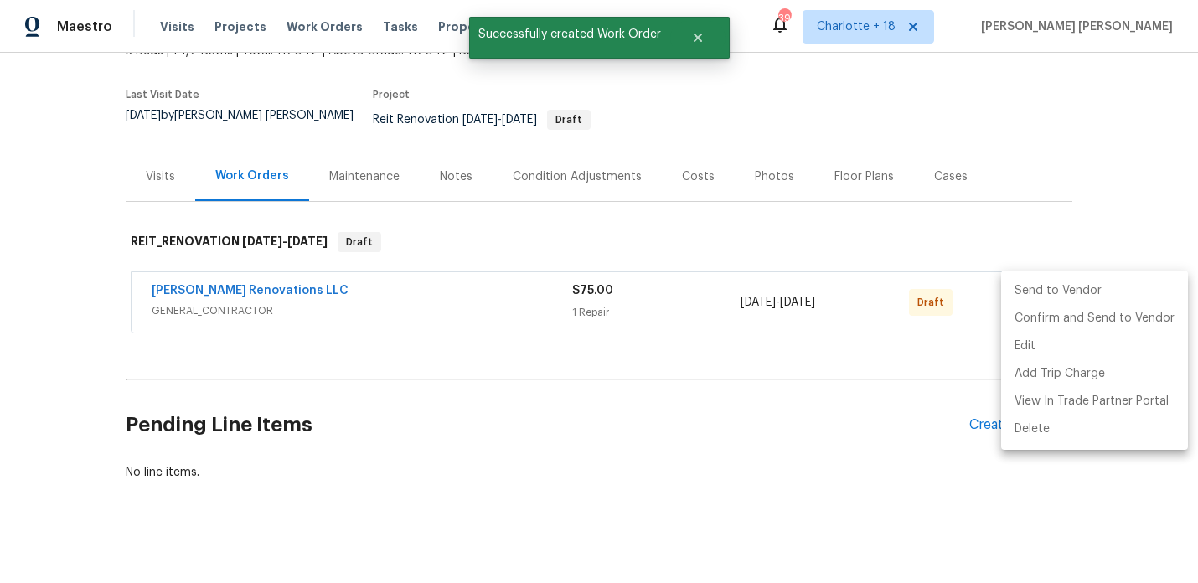
click at [1019, 292] on li "Send to Vendor" at bounding box center [1094, 291] width 187 height 28
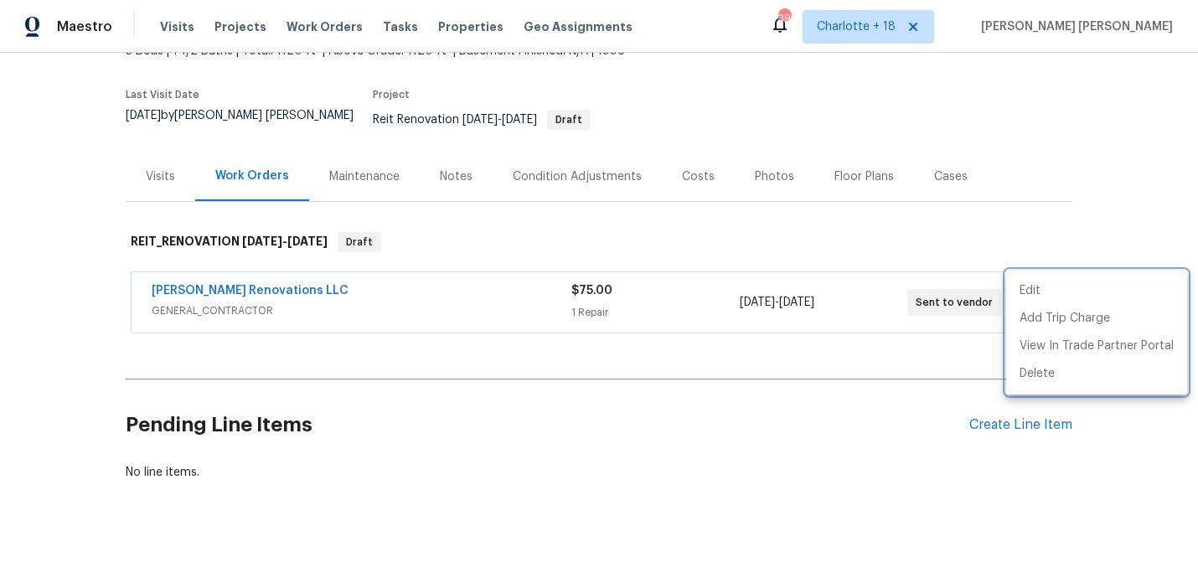
click at [857, 353] on div at bounding box center [599, 291] width 1198 height 583
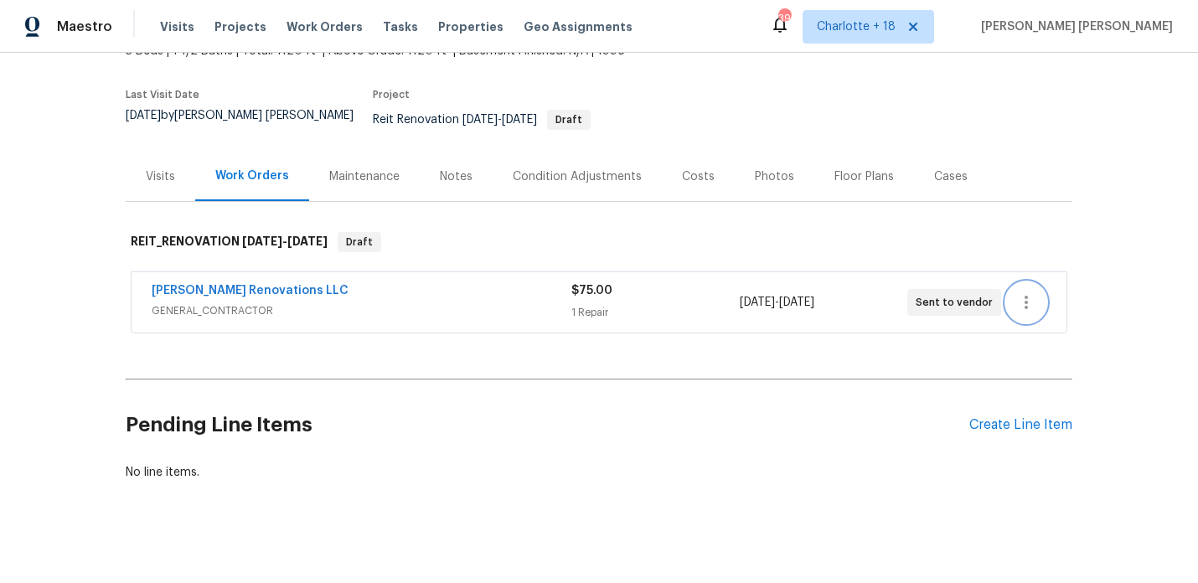
scroll to position [0, 0]
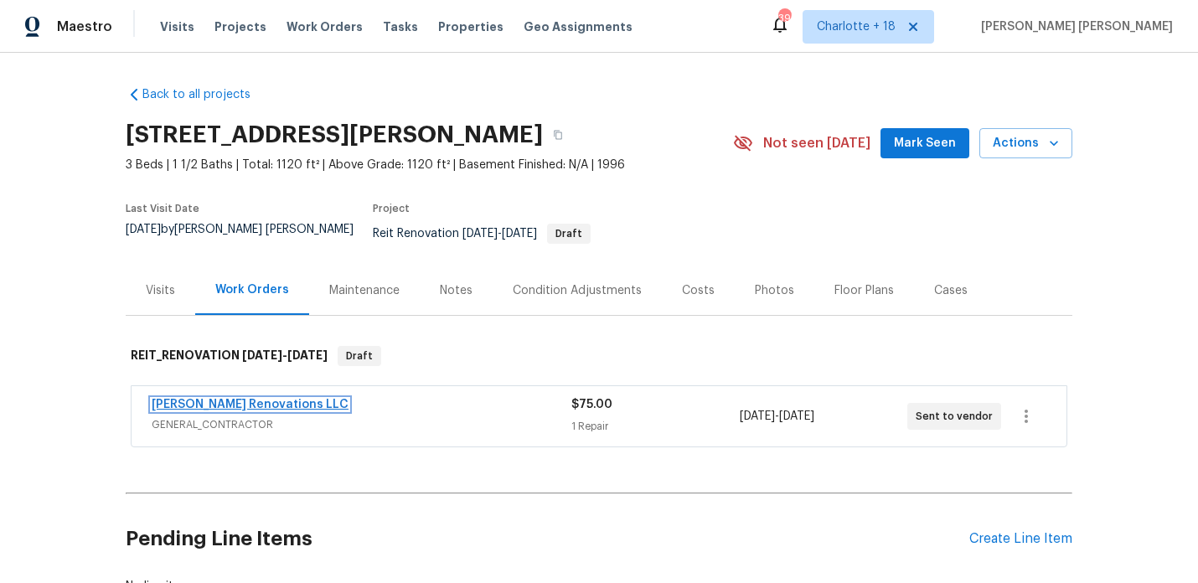
click at [230, 399] on link "Aseem Renovations LLC" at bounding box center [250, 405] width 197 height 12
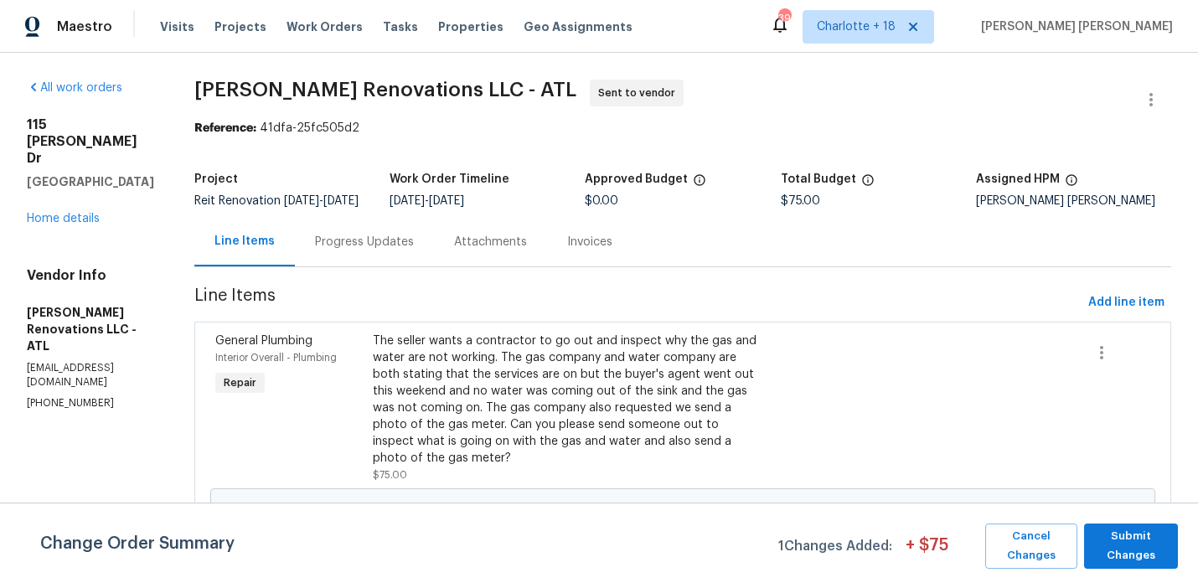
click at [337, 251] on div "Progress Updates" at bounding box center [364, 242] width 99 height 17
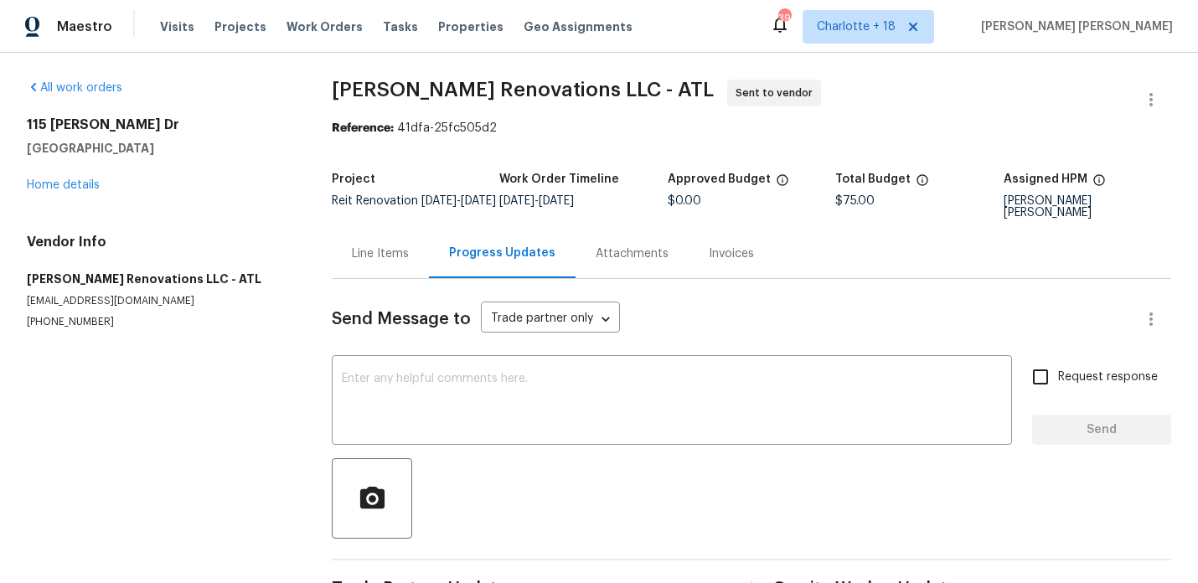
click at [384, 271] on div "Line Items" at bounding box center [380, 253] width 97 height 49
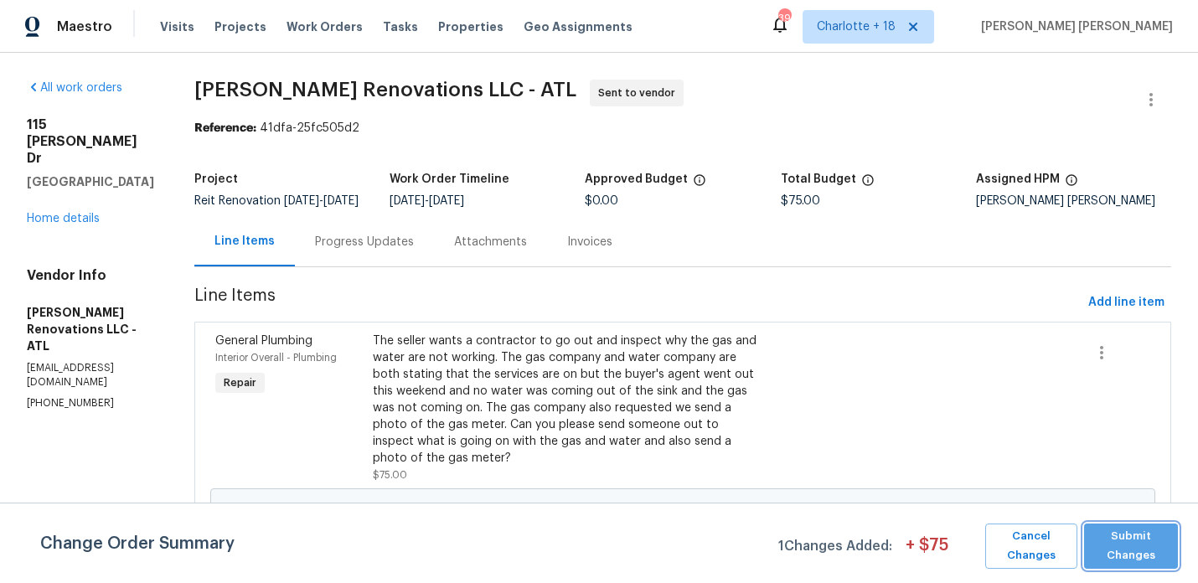
click at [1140, 540] on span "Submit Changes" at bounding box center [1131, 546] width 77 height 39
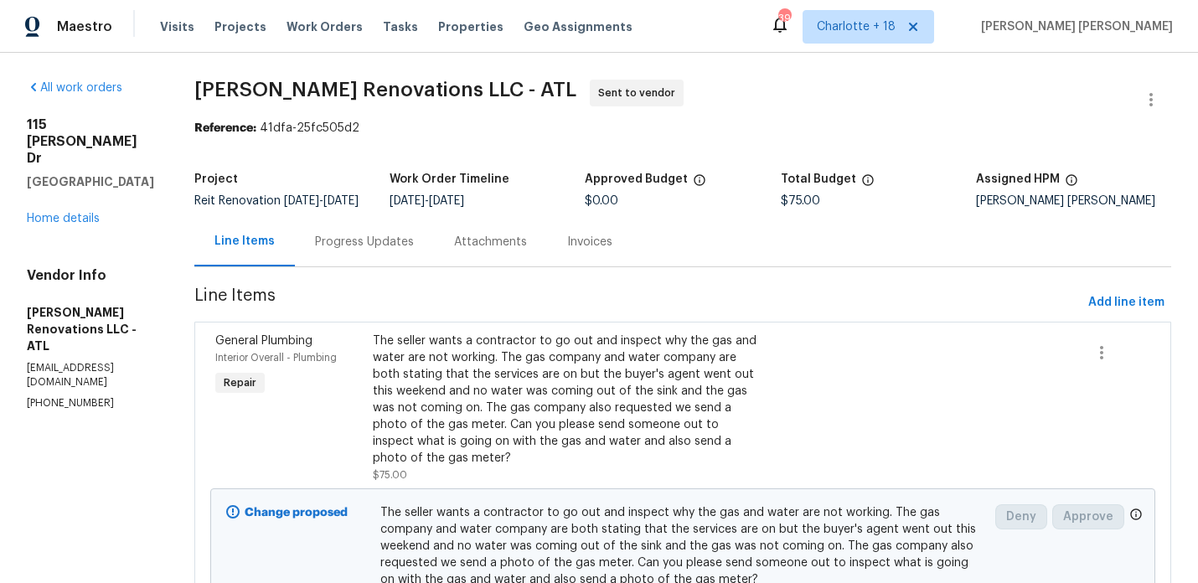
click at [358, 246] on div "Progress Updates" at bounding box center [364, 242] width 99 height 17
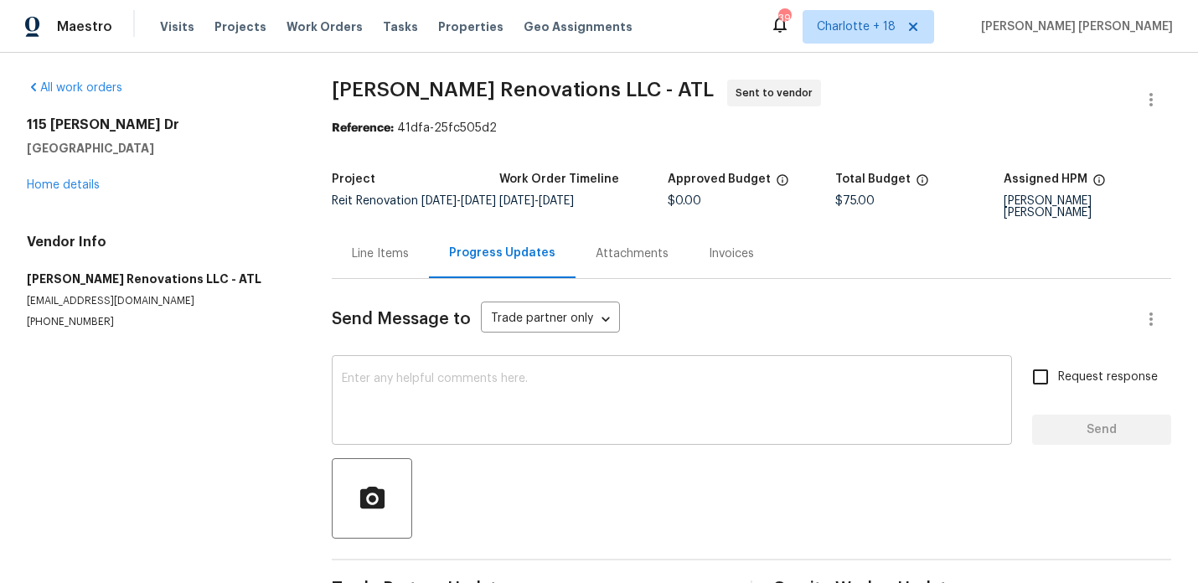
click at [361, 389] on textarea at bounding box center [672, 402] width 660 height 59
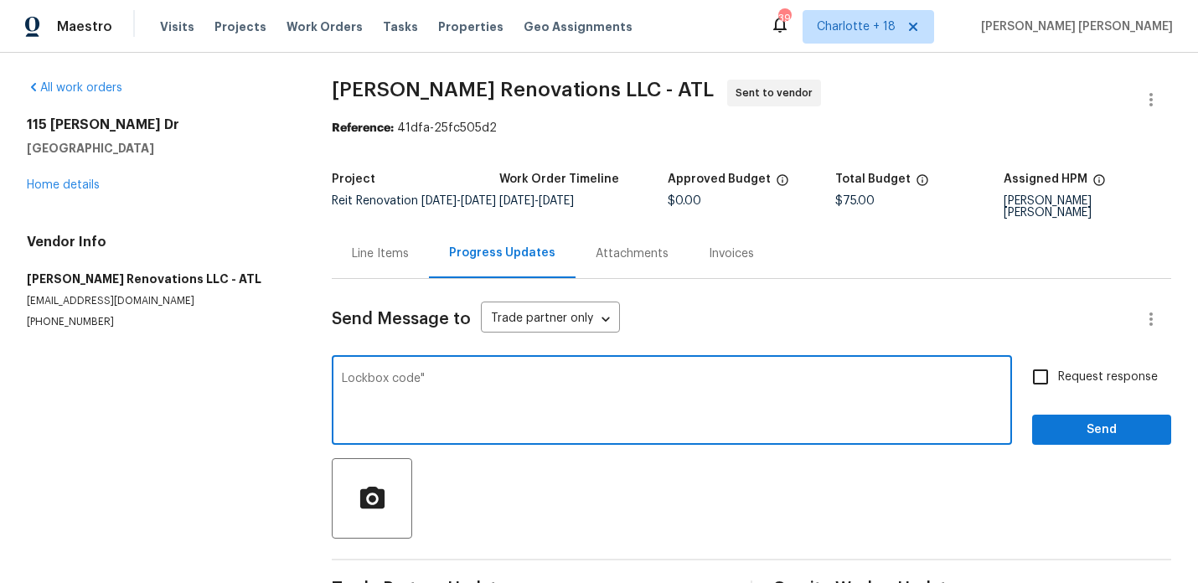
paste textarea "62612453"
type textarea "Lockbox code" 62612453""
click at [1070, 379] on span "Request response" at bounding box center [1108, 378] width 100 height 18
click at [1058, 379] on input "Request response" at bounding box center [1040, 376] width 35 height 35
checkbox input "true"
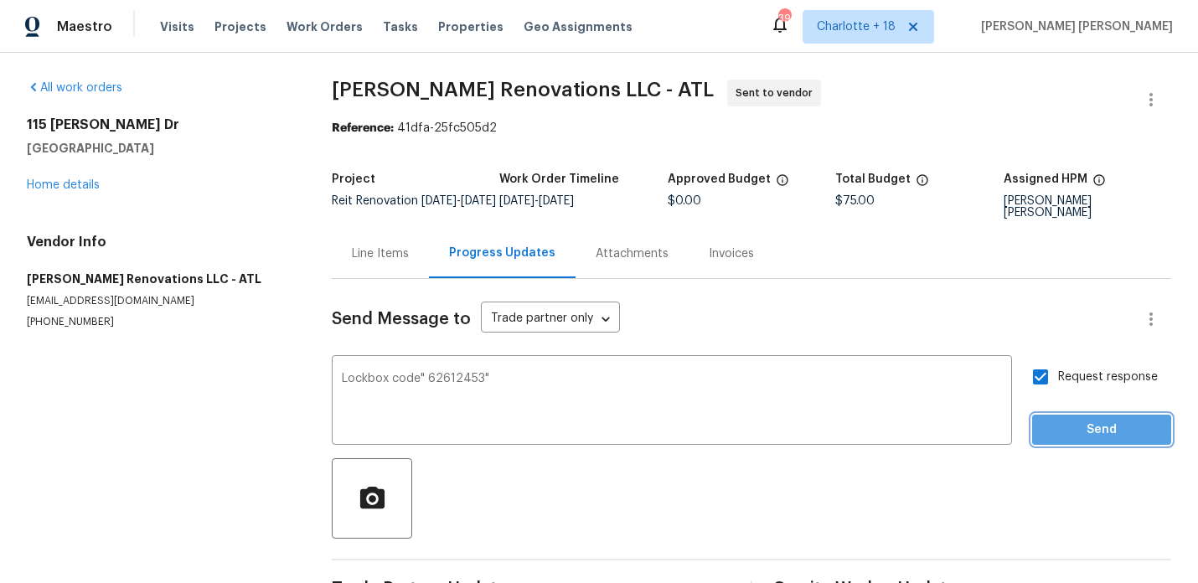
click at [1070, 433] on span "Send" at bounding box center [1102, 430] width 112 height 21
